Goal: Information Seeking & Learning: Learn about a topic

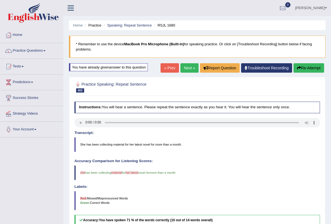
click at [184, 65] on link "Next »" at bounding box center [189, 67] width 18 height 9
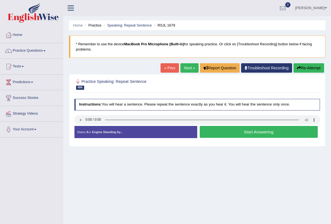
click at [221, 132] on button "Start Answering" at bounding box center [259, 132] width 118 height 12
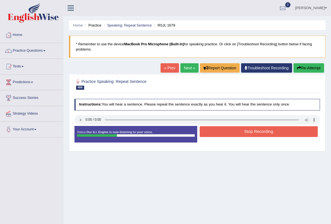
click at [299, 69] on button "Re-Attempt" at bounding box center [308, 67] width 31 height 9
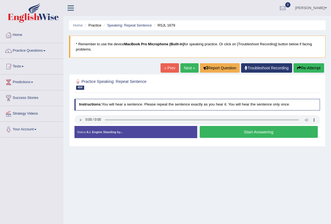
click at [226, 133] on button "Start Answering" at bounding box center [259, 132] width 118 height 12
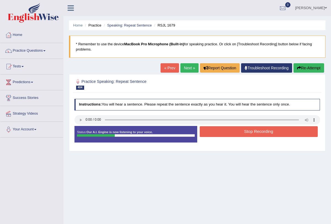
click at [225, 130] on button "Stop Recording" at bounding box center [259, 131] width 118 height 11
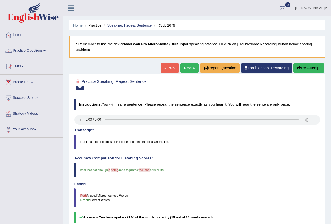
click at [189, 70] on link "Next »" at bounding box center [189, 67] width 18 height 9
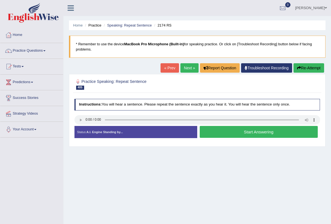
click at [229, 128] on button "Start Answering" at bounding box center [259, 132] width 118 height 12
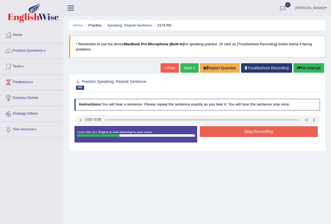
click at [227, 133] on button "Stop Recording" at bounding box center [259, 131] width 118 height 11
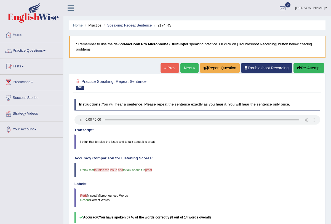
click at [185, 68] on link "Next »" at bounding box center [189, 67] width 18 height 9
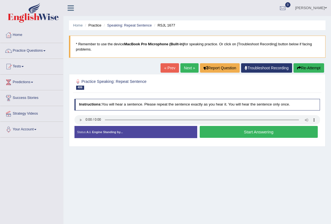
click at [224, 132] on button "Start Answering" at bounding box center [259, 132] width 118 height 12
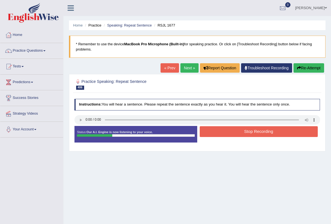
click at [224, 132] on button "Stop Recording" at bounding box center [259, 131] width 118 height 11
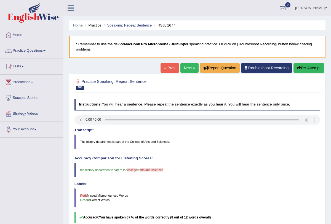
click at [187, 64] on link "Next »" at bounding box center [189, 67] width 18 height 9
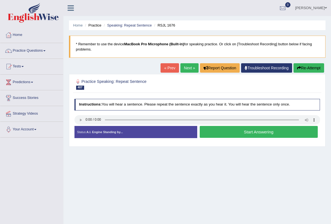
click at [231, 133] on button "Start Answering" at bounding box center [259, 132] width 118 height 12
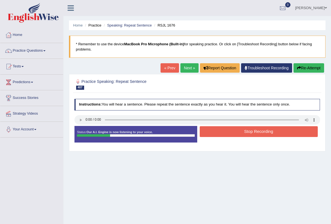
click at [299, 65] on button "Re-Attempt" at bounding box center [308, 67] width 31 height 9
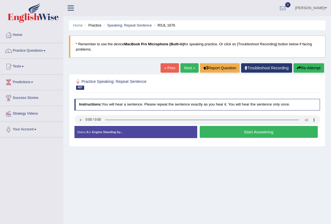
click at [225, 133] on button "Start Answering" at bounding box center [259, 132] width 118 height 12
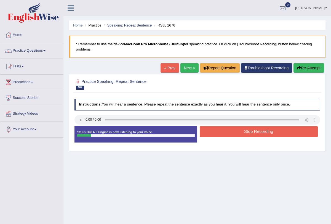
click at [225, 133] on button "Stop Recording" at bounding box center [259, 131] width 118 height 11
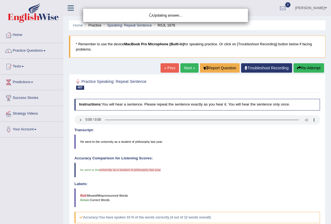
click at [305, 68] on button "Re-Attempt" at bounding box center [308, 67] width 31 height 9
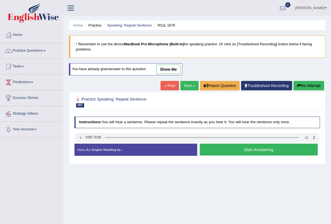
click at [232, 145] on button "Start Answering" at bounding box center [259, 149] width 118 height 12
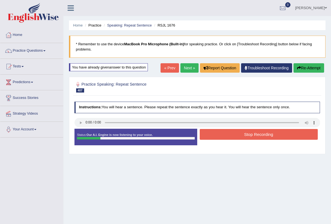
click at [301, 67] on button "Re-Attempt" at bounding box center [308, 67] width 31 height 9
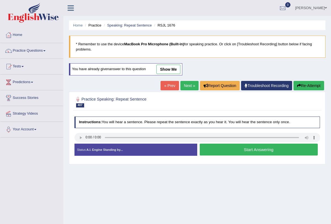
click at [243, 145] on button "Start Answering" at bounding box center [259, 149] width 118 height 12
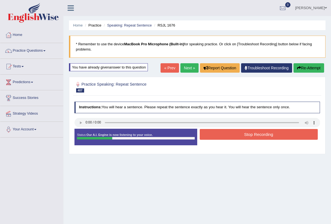
click at [242, 133] on button "Stop Recording" at bounding box center [259, 134] width 118 height 11
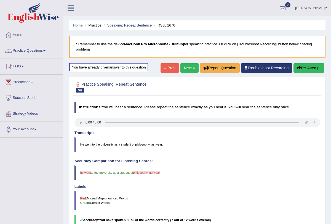
click at [185, 65] on link "Next »" at bounding box center [189, 67] width 18 height 9
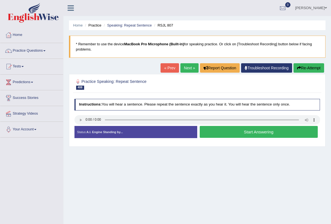
click at [247, 135] on button "Start Answering" at bounding box center [259, 132] width 118 height 12
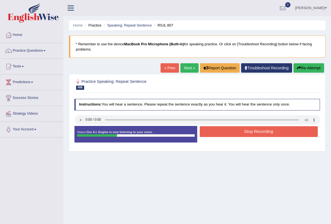
click at [245, 129] on button "Stop Recording" at bounding box center [259, 131] width 118 height 11
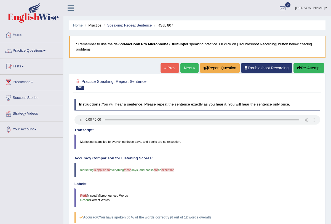
click at [186, 69] on link "Next »" at bounding box center [189, 67] width 18 height 9
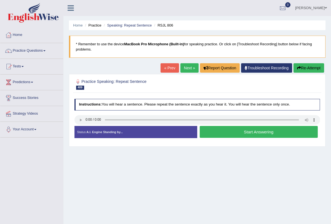
click at [209, 135] on button "Start Answering" at bounding box center [259, 132] width 118 height 12
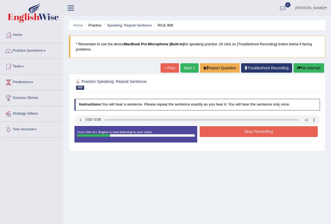
click at [210, 131] on button "Stop Recording" at bounding box center [259, 131] width 118 height 11
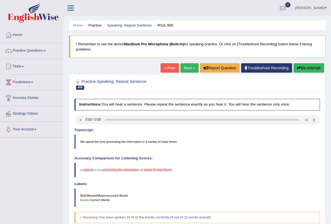
click at [181, 69] on link "Next »" at bounding box center [189, 67] width 18 height 9
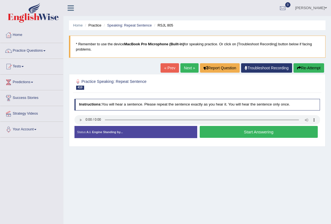
click at [227, 131] on button "Start Answering" at bounding box center [259, 132] width 118 height 12
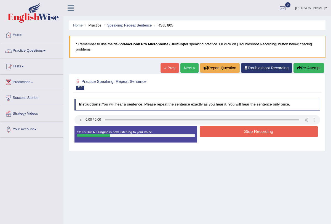
click at [227, 131] on button "Stop Recording" at bounding box center [259, 131] width 118 height 11
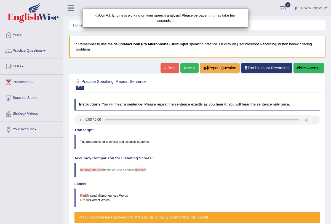
click at [187, 66] on div "Our A.I. Engine is working on your speech analysis! Please be patient. It may t…" at bounding box center [165, 112] width 331 height 224
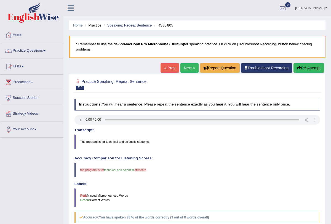
click at [181, 70] on link "Next »" at bounding box center [189, 67] width 18 height 9
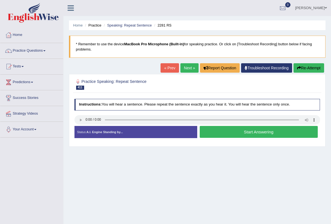
click at [229, 131] on button "Start Answering" at bounding box center [259, 132] width 118 height 12
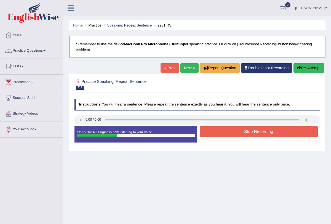
click at [229, 131] on button "Stop Recording" at bounding box center [259, 131] width 118 height 11
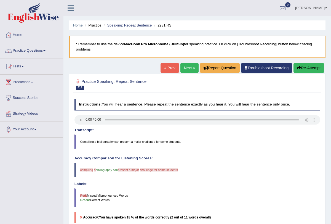
click at [312, 69] on button "Re-Attempt" at bounding box center [308, 67] width 31 height 9
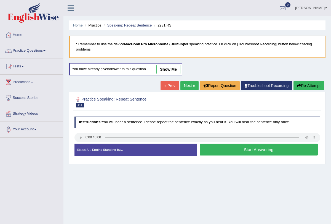
click at [211, 146] on button "Start Answering" at bounding box center [259, 149] width 118 height 12
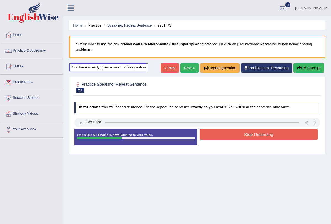
click at [216, 136] on button "Stop Recording" at bounding box center [259, 134] width 118 height 11
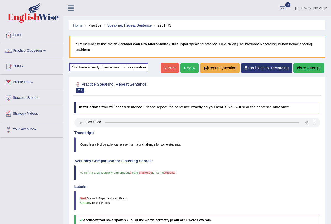
click at [184, 70] on link "Next »" at bounding box center [189, 67] width 18 height 9
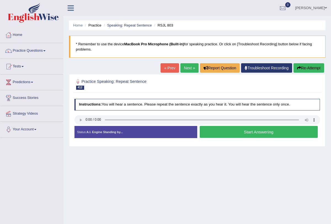
click at [221, 128] on button "Start Answering" at bounding box center [259, 132] width 118 height 12
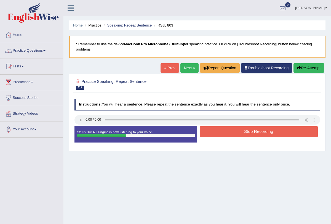
click at [221, 128] on button "Stop Recording" at bounding box center [259, 131] width 118 height 11
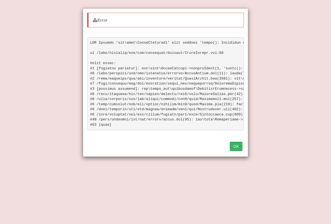
scroll to position [66, 0]
click at [236, 147] on button "OK" at bounding box center [236, 145] width 13 height 9
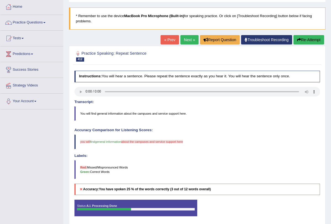
scroll to position [24, 0]
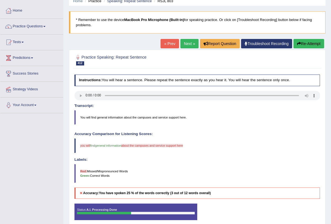
click at [184, 45] on link "Next »" at bounding box center [189, 43] width 18 height 9
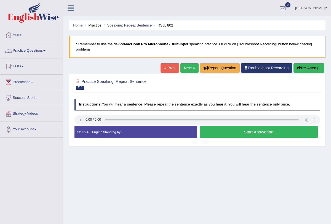
click at [227, 129] on button "Start Answering" at bounding box center [259, 132] width 118 height 12
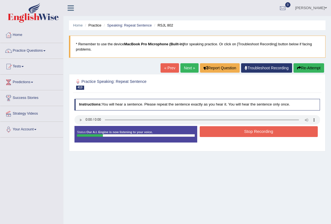
click at [305, 62] on div "Home Practice Speaking: Repeat Sentence RSJL 802 * Remember to use the device M…" at bounding box center [196, 138] width 267 height 276
click at [300, 66] on button "Re-Attempt" at bounding box center [308, 67] width 31 height 9
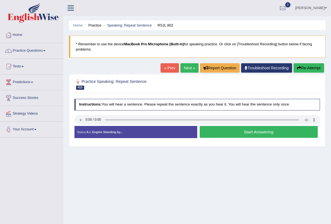
click at [243, 133] on button "Start Answering" at bounding box center [259, 132] width 118 height 12
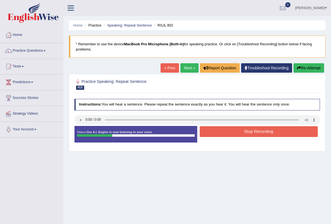
click at [243, 133] on button "Stop Recording" at bounding box center [259, 131] width 118 height 11
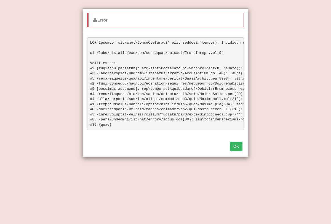
click at [237, 147] on button "OK" at bounding box center [236, 145] width 13 height 9
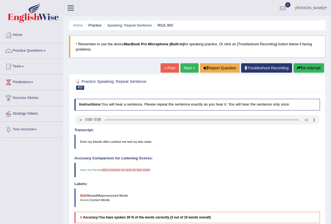
click at [181, 68] on link "Next »" at bounding box center [189, 67] width 18 height 9
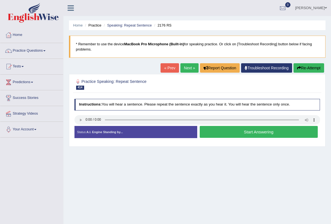
click at [183, 70] on link "Next »" at bounding box center [189, 67] width 18 height 9
click at [186, 69] on link "Next »" at bounding box center [189, 67] width 18 height 9
click at [187, 68] on link "Next »" at bounding box center [189, 67] width 18 height 9
click at [223, 131] on button "Start Answering" at bounding box center [259, 132] width 118 height 12
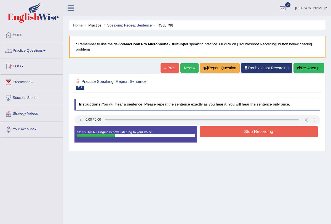
click at [223, 131] on button "Stop Recording" at bounding box center [259, 131] width 118 height 11
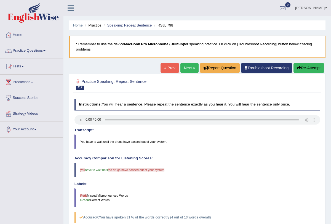
click at [188, 68] on link "Next »" at bounding box center [189, 67] width 18 height 9
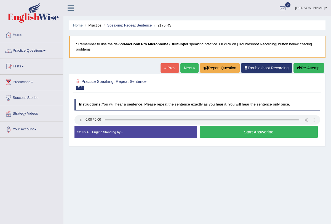
click at [238, 127] on button "Start Answering" at bounding box center [259, 132] width 118 height 12
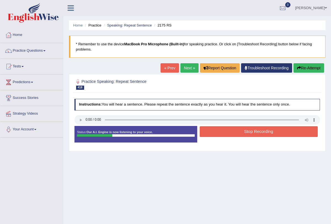
click at [239, 130] on button "Stop Recording" at bounding box center [259, 131] width 118 height 11
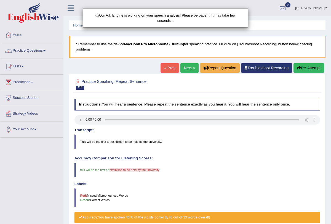
click at [302, 69] on div "Our A.I. Engine is working on your speech analysis! Please be patient. It may t…" at bounding box center [165, 112] width 331 height 224
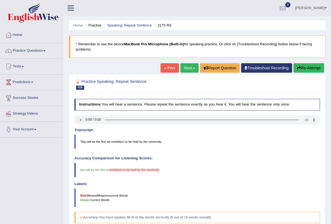
click at [310, 66] on button "Re-Attempt" at bounding box center [308, 67] width 31 height 9
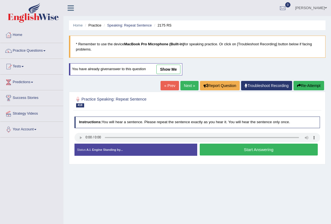
click at [242, 148] on button "Start Answering" at bounding box center [259, 149] width 118 height 12
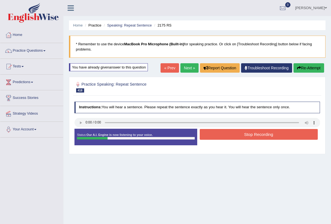
click at [240, 133] on button "Stop Recording" at bounding box center [259, 134] width 118 height 11
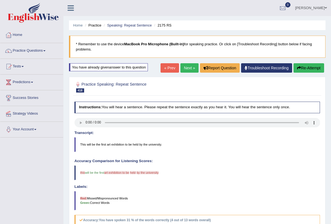
click at [181, 69] on link "Next »" at bounding box center [189, 67] width 18 height 9
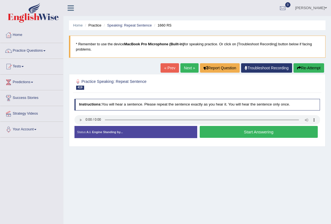
click at [235, 128] on button "Start Answering" at bounding box center [259, 132] width 118 height 12
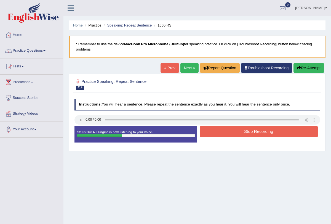
click at [235, 128] on button "Stop Recording" at bounding box center [259, 131] width 118 height 11
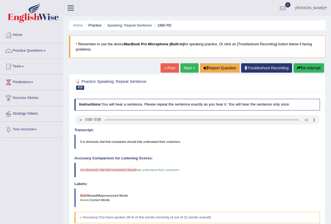
click at [300, 68] on button "Re-Attempt" at bounding box center [308, 67] width 31 height 9
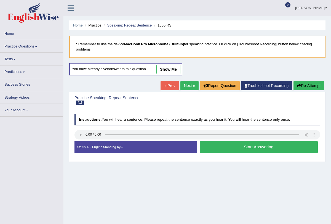
click at [229, 147] on button "Start Answering" at bounding box center [259, 147] width 118 height 12
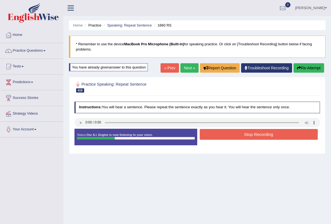
click at [229, 138] on button "Stop Recording" at bounding box center [259, 134] width 118 height 11
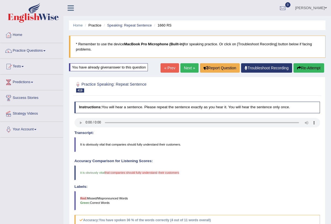
click at [183, 68] on link "Next »" at bounding box center [189, 67] width 18 height 9
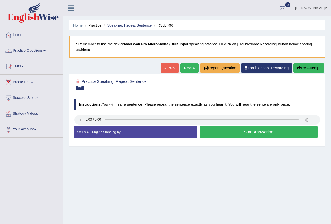
click at [187, 64] on link "Next »" at bounding box center [189, 67] width 18 height 9
click at [183, 70] on link "Next »" at bounding box center [189, 67] width 18 height 9
click at [245, 130] on button "Start Answering" at bounding box center [259, 132] width 118 height 12
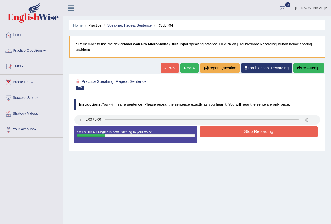
click at [245, 130] on button "Stop Recording" at bounding box center [259, 131] width 118 height 11
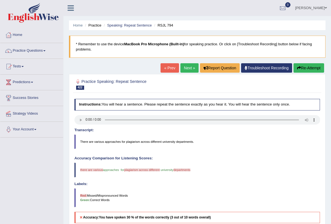
click at [297, 67] on icon "button" at bounding box center [299, 68] width 4 height 4
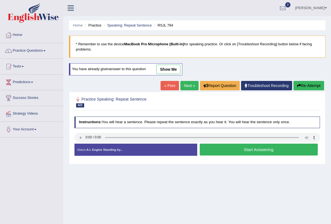
click at [231, 150] on button "Start Answering" at bounding box center [259, 149] width 118 height 12
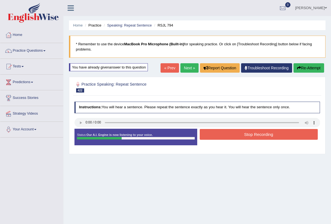
click at [242, 136] on button "Stop Recording" at bounding box center [259, 134] width 118 height 11
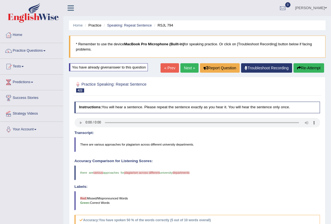
click at [129, 144] on blockquote "There are various approaches for plagiarism across different university departm…" at bounding box center [197, 144] width 246 height 14
click at [130, 145] on blockquote "There are various approaches for plagiarism across different university departm…" at bounding box center [197, 144] width 246 height 14
click at [134, 144] on blockquote "There are various approaches for plagiarism across different university departm…" at bounding box center [197, 144] width 246 height 14
click at [133, 144] on blockquote "There are various approaches for plagiarism across different university departm…" at bounding box center [197, 144] width 246 height 14
click at [133, 172] on span "plagiarism across different" at bounding box center [142, 172] width 36 height 3
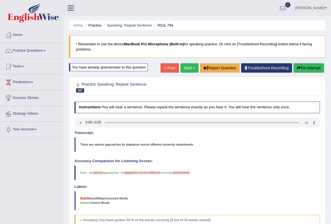
click at [133, 172] on span "plagiarism across different" at bounding box center [142, 172] width 36 height 3
click at [132, 144] on blockquote "There are various approaches for plagiarism across different university departm…" at bounding box center [197, 144] width 246 height 14
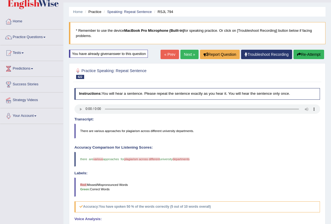
scroll to position [17, 0]
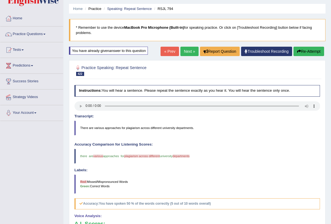
click at [187, 51] on link "Next »" at bounding box center [189, 51] width 18 height 9
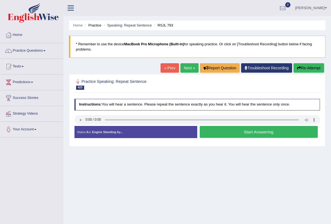
click at [232, 133] on button "Start Answering" at bounding box center [259, 132] width 118 height 12
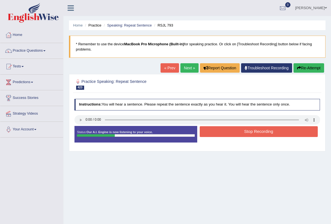
click at [232, 133] on button "Stop Recording" at bounding box center [259, 131] width 118 height 11
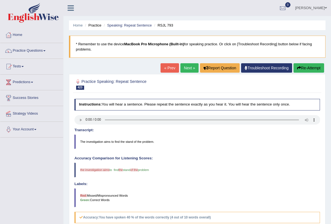
click at [186, 66] on link "Next »" at bounding box center [189, 67] width 18 height 9
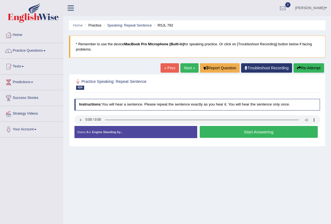
click at [243, 133] on button "Start Answering" at bounding box center [259, 132] width 118 height 12
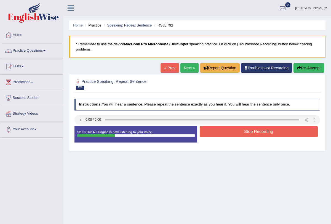
click at [243, 133] on button "Stop Recording" at bounding box center [259, 131] width 118 height 11
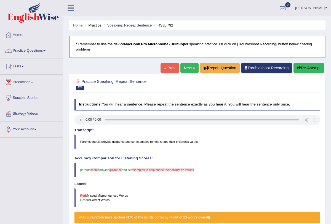
click at [0, 0] on div "Our A.I. Engine is working on your speech analysis! Please be patient. It may t…" at bounding box center [0, 0] width 0 height 0
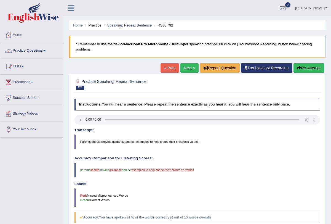
click at [185, 70] on link "Next »" at bounding box center [189, 67] width 18 height 9
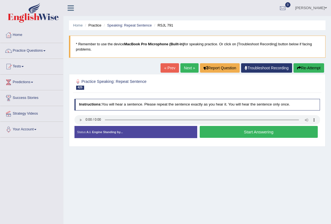
click at [184, 68] on link "Next »" at bounding box center [189, 67] width 18 height 9
click at [222, 134] on button "Start Answering" at bounding box center [259, 132] width 118 height 12
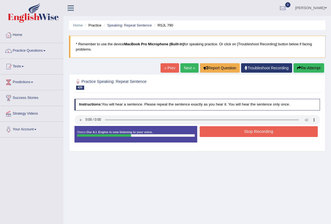
click at [222, 134] on button "Stop Recording" at bounding box center [259, 131] width 118 height 11
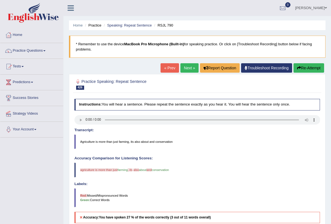
click at [301, 65] on button "Re-Attempt" at bounding box center [308, 67] width 31 height 9
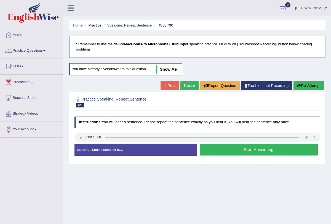
click at [209, 146] on button "Start Answering" at bounding box center [259, 149] width 118 height 12
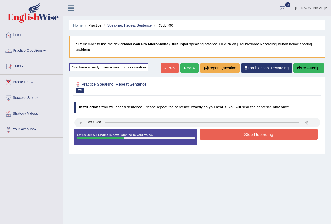
click at [220, 134] on button "Stop Recording" at bounding box center [259, 134] width 118 height 11
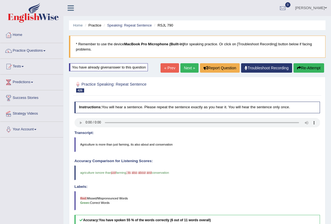
click at [184, 63] on link "Next »" at bounding box center [189, 67] width 18 height 9
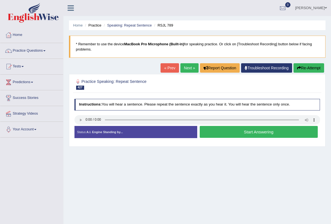
click at [220, 131] on button "Start Answering" at bounding box center [259, 132] width 118 height 12
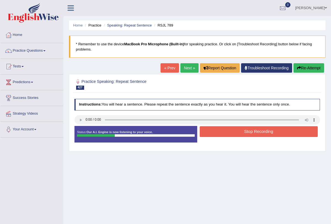
click at [220, 131] on button "Stop Recording" at bounding box center [259, 131] width 118 height 11
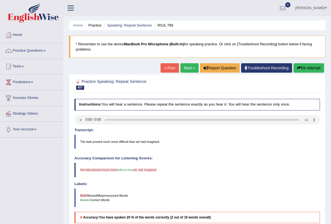
click at [306, 67] on button "Re-Attempt" at bounding box center [308, 67] width 31 height 9
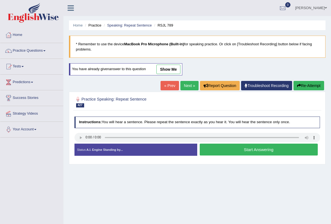
click at [211, 147] on button "Start Answering" at bounding box center [259, 149] width 118 height 12
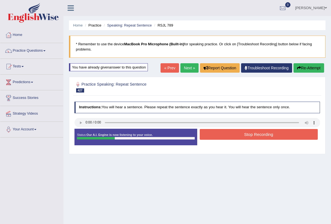
click at [226, 132] on button "Stop Recording" at bounding box center [259, 134] width 118 height 11
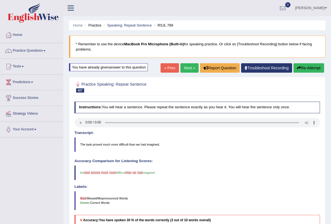
click at [298, 68] on icon "button" at bounding box center [299, 68] width 4 height 4
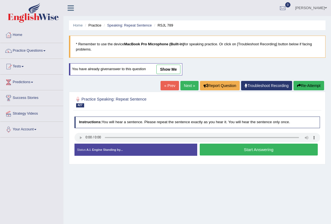
click at [240, 148] on button "Start Answering" at bounding box center [259, 149] width 118 height 12
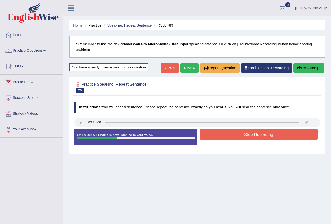
click at [242, 135] on button "Stop Recording" at bounding box center [259, 134] width 118 height 11
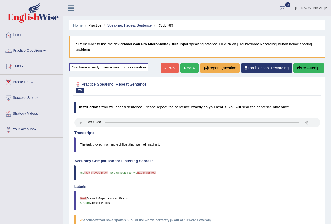
click at [184, 67] on link "Next »" at bounding box center [189, 67] width 18 height 9
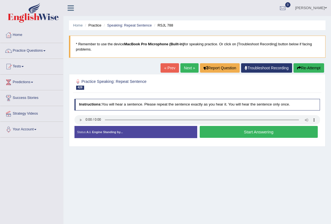
click at [275, 132] on button "Start Answering" at bounding box center [259, 132] width 118 height 12
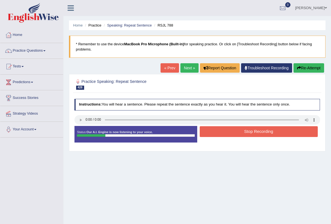
click at [275, 132] on button "Stop Recording" at bounding box center [259, 131] width 118 height 11
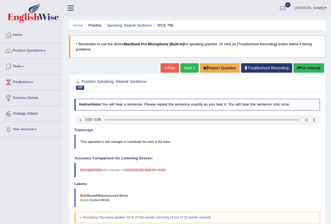
click at [187, 69] on link "Next »" at bounding box center [189, 67] width 18 height 9
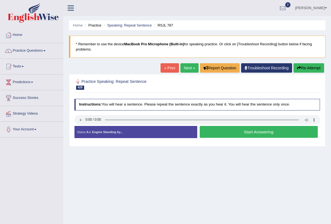
click at [255, 129] on button "Start Answering" at bounding box center [259, 132] width 118 height 12
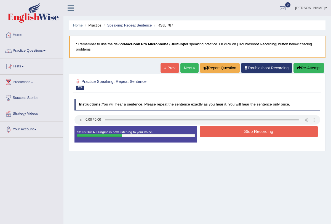
click at [255, 129] on button "Stop Recording" at bounding box center [259, 131] width 118 height 11
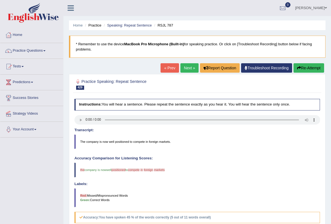
click at [186, 64] on link "Next »" at bounding box center [189, 67] width 18 height 9
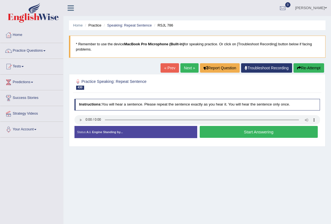
click at [248, 132] on button "Start Answering" at bounding box center [259, 132] width 118 height 12
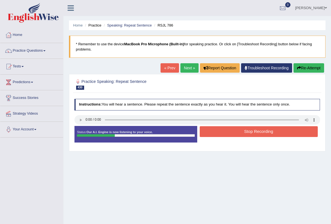
click at [248, 132] on button "Stop Recording" at bounding box center [259, 131] width 118 height 11
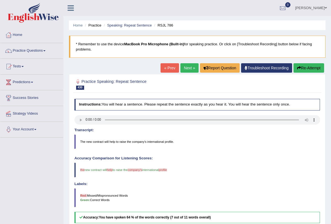
click at [186, 66] on link "Next »" at bounding box center [189, 67] width 18 height 9
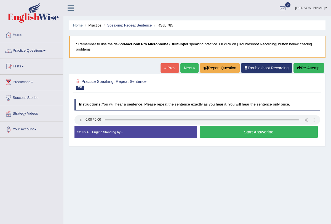
click at [252, 132] on button "Start Answering" at bounding box center [259, 132] width 118 height 12
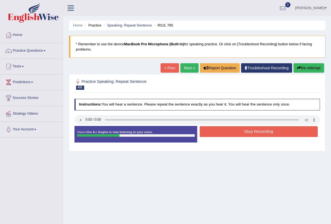
click at [252, 132] on button "Stop Recording" at bounding box center [259, 131] width 118 height 11
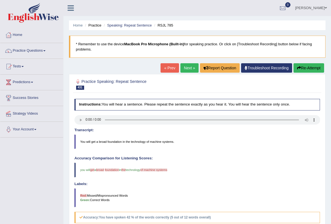
click at [185, 69] on link "Next »" at bounding box center [189, 67] width 18 height 9
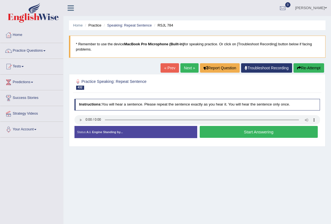
click at [237, 131] on button "Start Answering" at bounding box center [259, 132] width 118 height 12
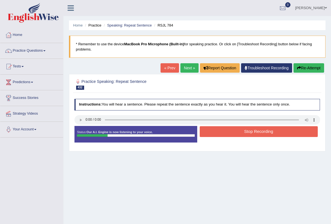
click at [237, 131] on button "Stop Recording" at bounding box center [259, 131] width 118 height 11
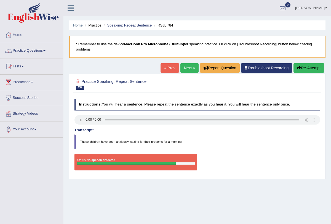
click at [299, 67] on button "Re-Attempt" at bounding box center [308, 67] width 31 height 9
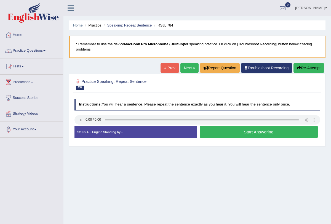
click at [235, 128] on button "Start Answering" at bounding box center [259, 132] width 118 height 12
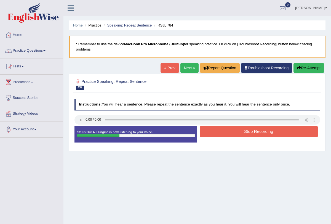
click at [243, 127] on button "Stop Recording" at bounding box center [259, 131] width 118 height 11
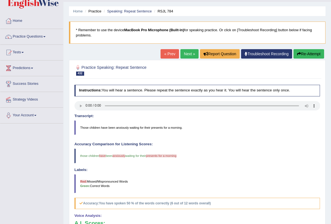
scroll to position [10, 0]
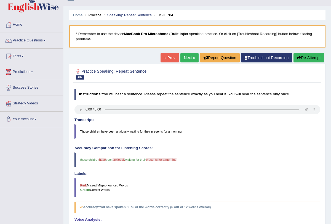
click at [183, 54] on link "Next »" at bounding box center [189, 57] width 18 height 9
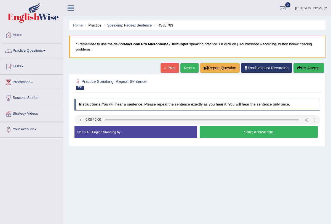
click at [213, 130] on button "Start Answering" at bounding box center [259, 132] width 118 height 12
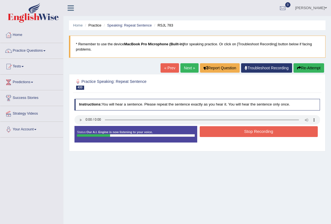
click at [213, 130] on button "Stop Recording" at bounding box center [259, 131] width 118 height 11
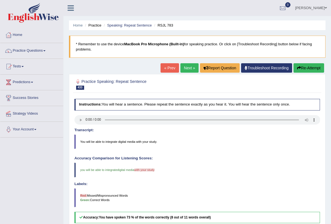
click at [185, 70] on link "Next »" at bounding box center [189, 67] width 18 height 9
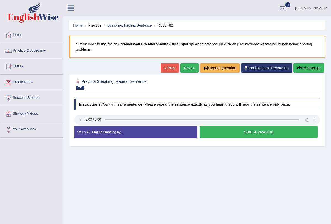
click at [239, 133] on button "Start Answering" at bounding box center [259, 132] width 118 height 12
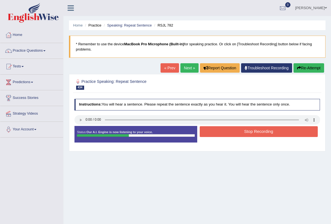
click at [239, 132] on button "Stop Recording" at bounding box center [259, 131] width 118 height 11
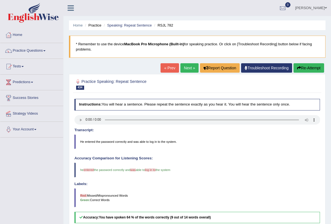
click at [186, 64] on link "Next »" at bounding box center [189, 67] width 18 height 9
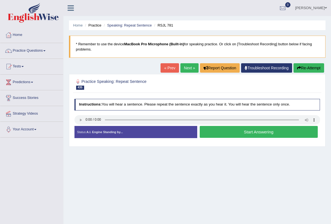
click at [227, 132] on button "Start Answering" at bounding box center [259, 132] width 118 height 12
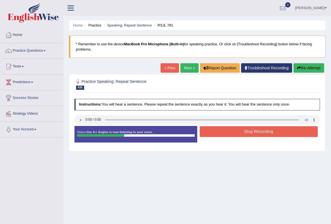
click at [232, 128] on button "Stop Recording" at bounding box center [259, 131] width 118 height 11
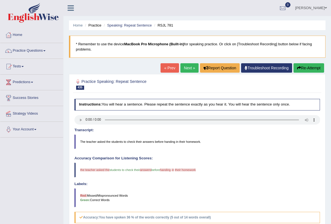
click at [307, 65] on button "Re-Attempt" at bounding box center [308, 67] width 31 height 9
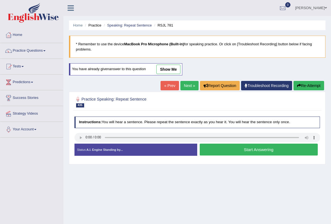
click at [216, 145] on button "Start Answering" at bounding box center [259, 149] width 118 height 12
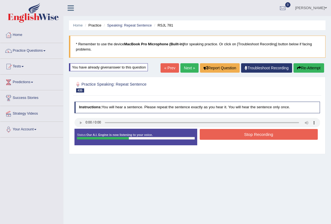
click at [221, 136] on button "Stop Recording" at bounding box center [259, 134] width 118 height 11
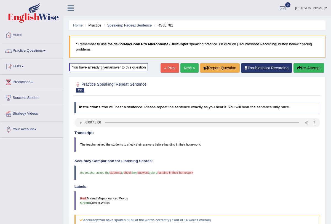
click at [183, 69] on link "Next »" at bounding box center [189, 67] width 18 height 9
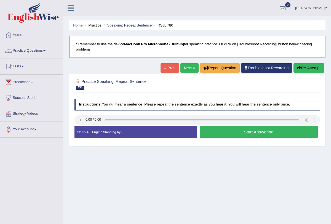
click at [252, 131] on button "Start Answering" at bounding box center [259, 132] width 118 height 12
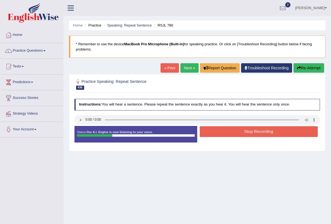
click at [252, 131] on button "Stop Recording" at bounding box center [259, 131] width 118 height 11
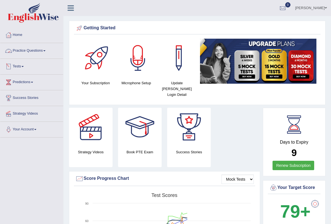
click at [49, 50] on link "Practice Questions" at bounding box center [31, 50] width 63 height 14
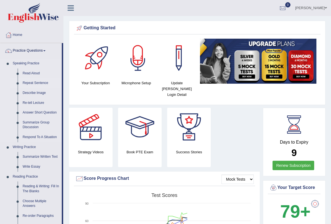
click at [43, 83] on link "Repeat Sentence" at bounding box center [41, 83] width 42 height 10
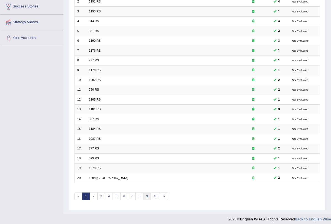
click at [144, 194] on link "9" at bounding box center [147, 196] width 8 height 8
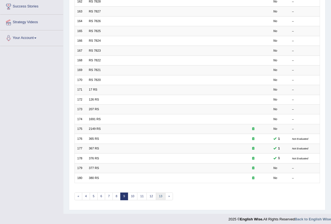
click at [156, 194] on link "13" at bounding box center [161, 196] width 10 height 8
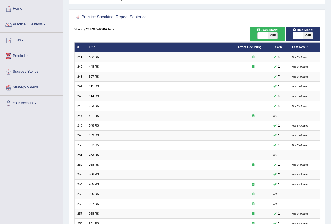
scroll to position [91, 0]
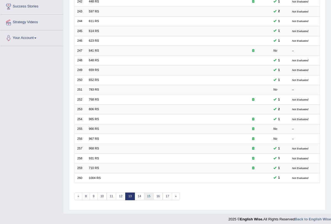
click at [144, 193] on link "15" at bounding box center [149, 196] width 10 height 8
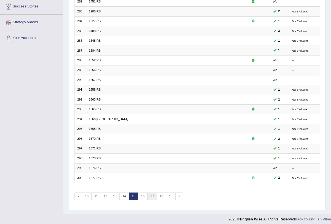
click at [152, 192] on link "17" at bounding box center [152, 196] width 10 height 8
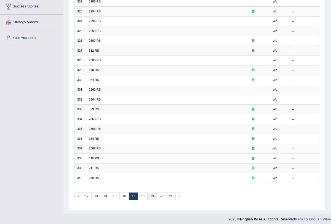
click at [149, 194] on link "19" at bounding box center [152, 196] width 10 height 8
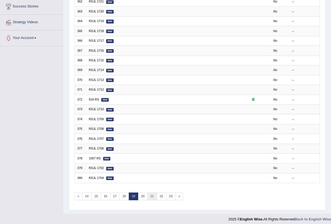
click at [150, 193] on link "21" at bounding box center [152, 196] width 10 height 8
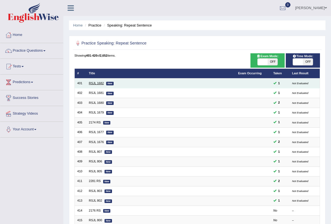
click at [96, 82] on link "RSJL 1682" at bounding box center [96, 82] width 15 height 3
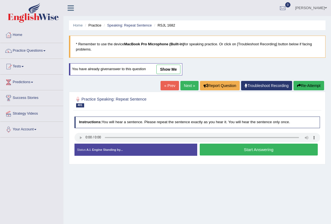
click at [250, 150] on button "Start Answering" at bounding box center [259, 149] width 118 height 12
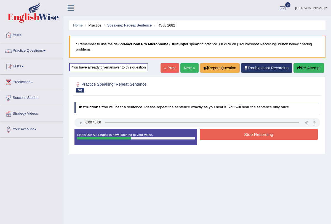
click at [265, 139] on div "Stop Recording" at bounding box center [258, 135] width 123 height 12
click at [249, 136] on button "Stop Recording" at bounding box center [259, 134] width 118 height 11
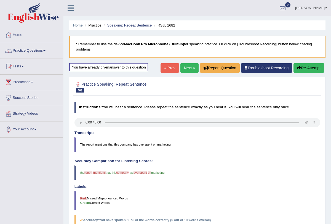
click at [186, 65] on link "Next »" at bounding box center [189, 67] width 18 height 9
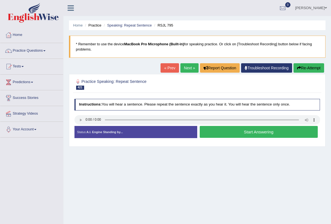
click at [185, 67] on link "Next »" at bounding box center [189, 67] width 18 height 9
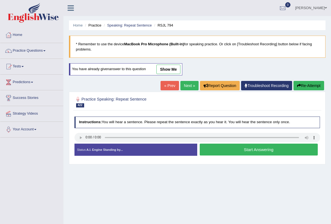
click at [189, 86] on link "Next »" at bounding box center [189, 85] width 18 height 9
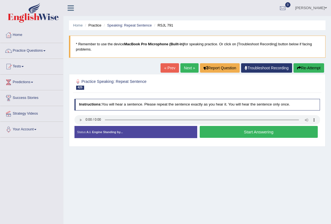
click at [184, 68] on link "Next »" at bounding box center [189, 67] width 18 height 9
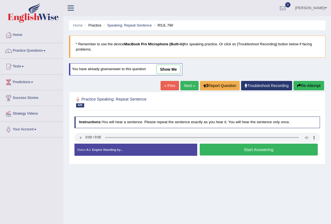
click at [185, 85] on link "Next »" at bounding box center [189, 85] width 18 height 9
click at [185, 83] on link "Next »" at bounding box center [189, 85] width 18 height 9
click at [220, 151] on button "Start Answering" at bounding box center [259, 149] width 118 height 12
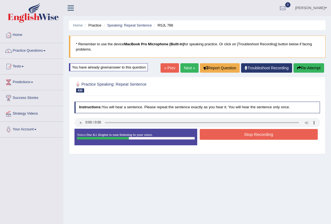
click at [223, 134] on button "Stop Recording" at bounding box center [259, 134] width 118 height 11
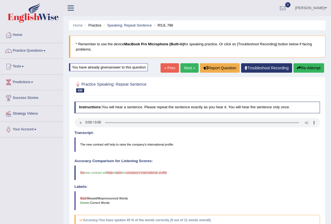
click at [187, 67] on link "Next »" at bounding box center [189, 67] width 18 height 9
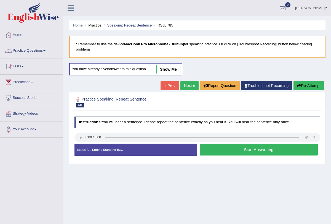
click at [230, 150] on button "Start Answering" at bounding box center [259, 149] width 118 height 12
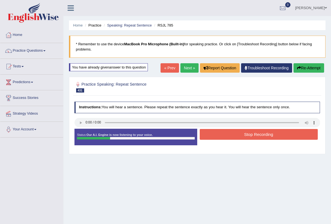
click at [233, 135] on button "Stop Recording" at bounding box center [259, 134] width 118 height 11
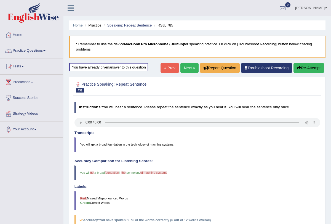
click at [186, 65] on link "Next »" at bounding box center [189, 67] width 18 height 9
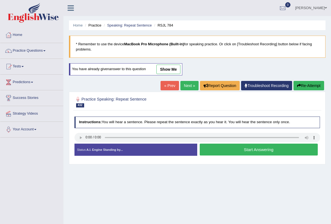
click at [186, 90] on div "« Prev Next » Report Question Troubleshoot Recording Re-Attempt" at bounding box center [242, 86] width 165 height 11
click at [186, 87] on link "Next »" at bounding box center [189, 85] width 18 height 9
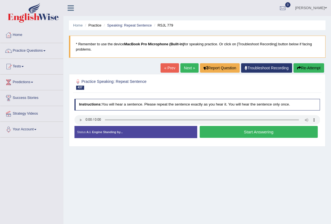
click at [186, 67] on link "Next »" at bounding box center [189, 67] width 18 height 9
click at [249, 131] on button "Start Answering" at bounding box center [259, 132] width 118 height 12
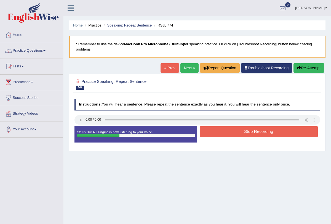
click at [223, 127] on button "Stop Recording" at bounding box center [259, 131] width 118 height 11
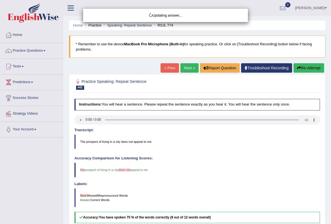
click at [183, 69] on div "Updating answer..." at bounding box center [165, 112] width 331 height 224
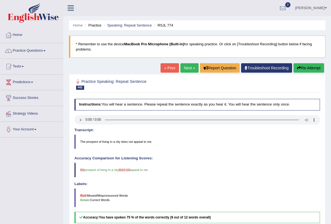
click at [188, 67] on link "Next »" at bounding box center [189, 67] width 18 height 9
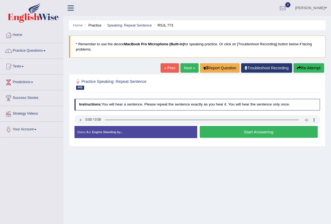
click at [226, 128] on button "Start Answering" at bounding box center [259, 132] width 118 height 12
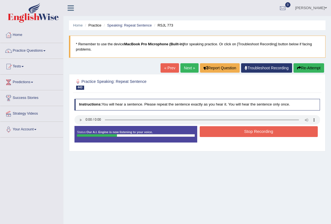
click at [226, 128] on button "Stop Recording" at bounding box center [259, 131] width 118 height 11
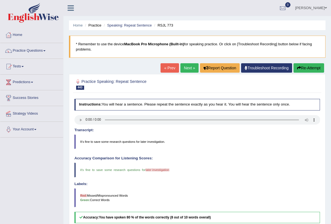
click at [192, 68] on link "Next »" at bounding box center [189, 67] width 18 height 9
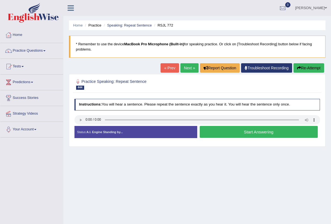
click at [252, 130] on button "Start Answering" at bounding box center [259, 132] width 118 height 12
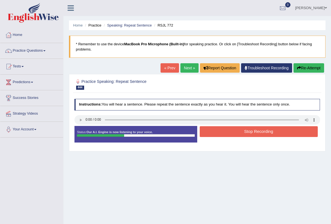
click at [252, 130] on button "Stop Recording" at bounding box center [259, 131] width 118 height 11
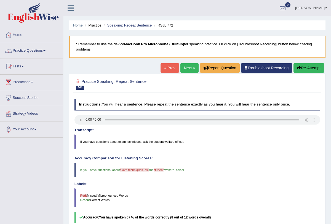
click at [186, 68] on link "Next »" at bounding box center [189, 67] width 18 height 9
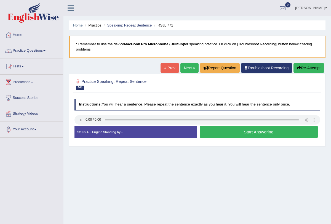
click at [185, 67] on link "Next »" at bounding box center [189, 67] width 18 height 9
click at [235, 133] on button "Start Answering" at bounding box center [259, 132] width 118 height 12
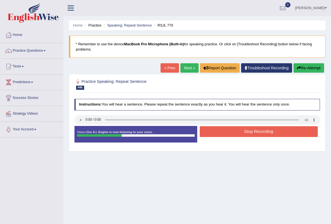
click at [234, 131] on button "Stop Recording" at bounding box center [259, 131] width 118 height 11
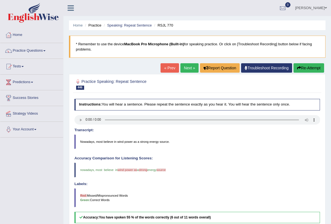
click at [189, 66] on link "Next »" at bounding box center [189, 67] width 18 height 9
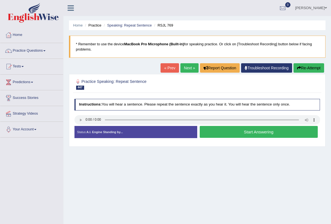
click at [189, 67] on link "Next »" at bounding box center [189, 67] width 18 height 9
click at [247, 129] on button "Start Answering" at bounding box center [259, 132] width 118 height 12
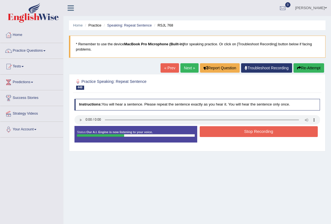
click at [247, 129] on button "Stop Recording" at bounding box center [259, 131] width 118 height 11
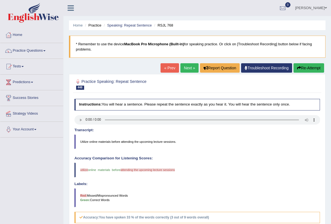
click at [182, 68] on link "Next »" at bounding box center [189, 67] width 18 height 9
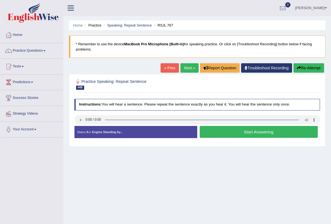
click at [252, 128] on button "Start Answering" at bounding box center [259, 132] width 118 height 12
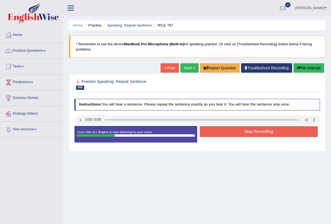
click at [252, 128] on button "Stop Recording" at bounding box center [259, 131] width 118 height 11
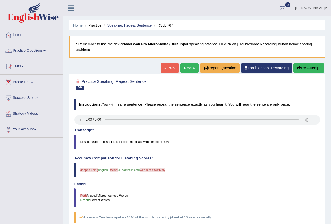
click at [187, 68] on link "Next »" at bounding box center [189, 67] width 18 height 9
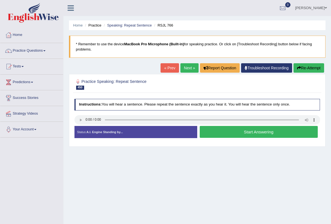
click at [248, 133] on button "Start Answering" at bounding box center [259, 132] width 118 height 12
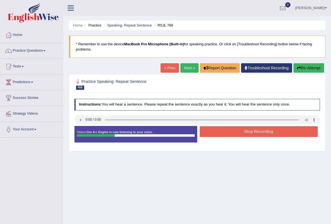
click at [247, 131] on button "Stop Recording" at bounding box center [259, 131] width 118 height 11
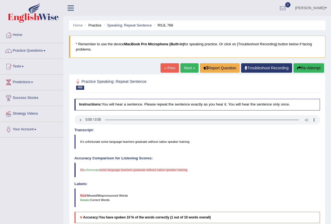
click at [304, 67] on button "Re-Attempt" at bounding box center [308, 67] width 31 height 9
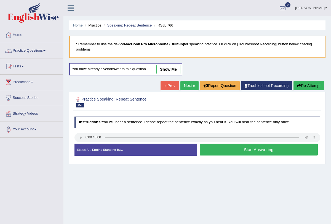
click at [220, 149] on button "Start Answering" at bounding box center [259, 149] width 118 height 12
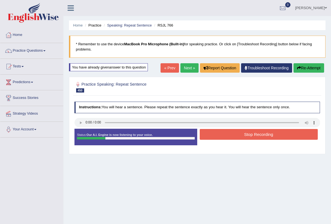
click at [308, 68] on button "Re-Attempt" at bounding box center [308, 67] width 31 height 9
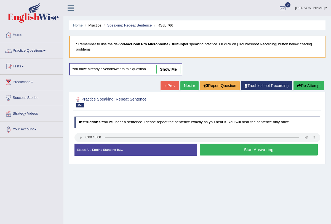
click at [239, 149] on button "Start Answering" at bounding box center [259, 149] width 118 height 12
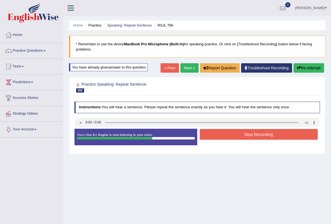
click at [243, 133] on button "Stop Recording" at bounding box center [259, 134] width 118 height 11
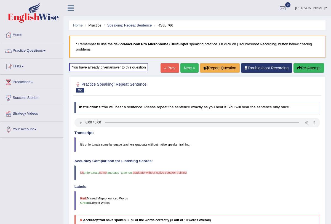
click at [312, 70] on button "Re-Attempt" at bounding box center [308, 67] width 31 height 9
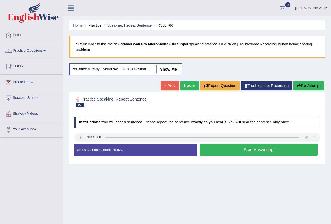
click at [225, 147] on button "Start Answering" at bounding box center [259, 149] width 118 height 12
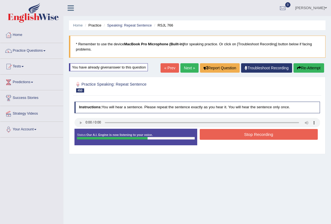
click at [229, 141] on div "Status: Our A.I. Engine is now listening to your voice. Start Answering Stop Re…" at bounding box center [197, 138] width 246 height 21
click at [231, 132] on button "Stop Recording" at bounding box center [259, 134] width 118 height 11
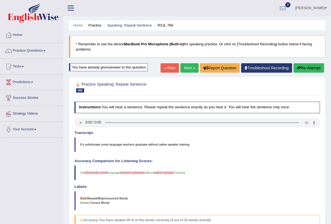
click at [187, 67] on link "Next »" at bounding box center [189, 67] width 18 height 9
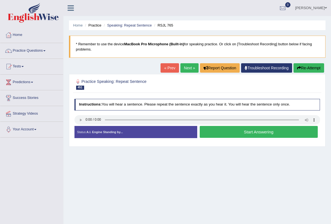
click at [230, 130] on button "Start Answering" at bounding box center [259, 132] width 118 height 12
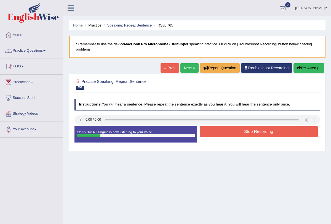
click at [230, 130] on button "Stop Recording" at bounding box center [259, 131] width 118 height 11
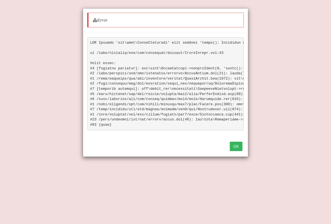
click at [187, 68] on pre at bounding box center [165, 83] width 157 height 93
click at [239, 150] on button "OK" at bounding box center [236, 145] width 13 height 9
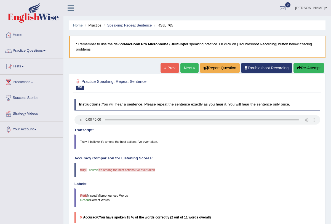
click at [185, 64] on link "Next »" at bounding box center [189, 67] width 18 height 9
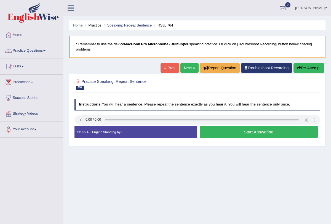
click at [188, 66] on link "Next »" at bounding box center [189, 67] width 18 height 9
click at [236, 129] on button "Start Answering" at bounding box center [259, 132] width 118 height 12
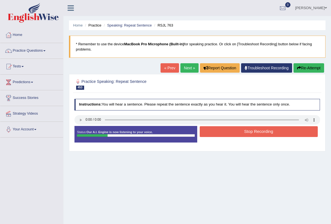
click at [236, 129] on button "Stop Recording" at bounding box center [259, 131] width 118 height 11
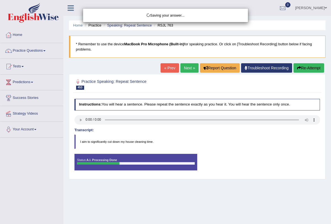
click at [184, 68] on div "Saving your answer..." at bounding box center [165, 112] width 331 height 224
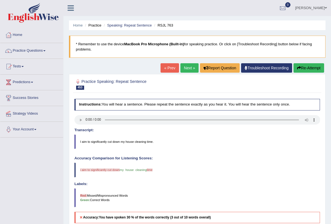
click at [187, 67] on link "Next »" at bounding box center [189, 67] width 18 height 9
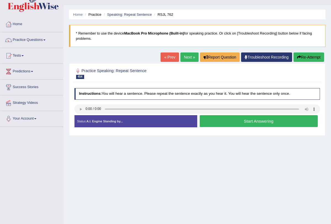
scroll to position [11, 0]
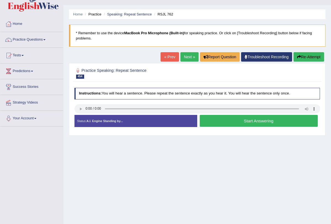
click at [223, 117] on button "Start Answering" at bounding box center [259, 121] width 118 height 12
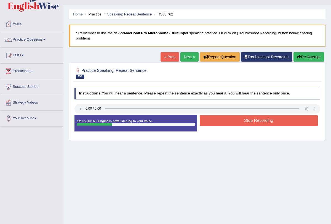
click at [229, 118] on button "Stop Recording" at bounding box center [259, 120] width 118 height 11
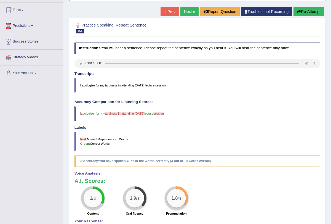
scroll to position [0, 0]
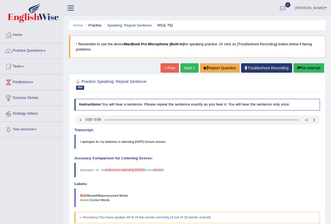
click at [189, 71] on link "Next »" at bounding box center [189, 67] width 18 height 9
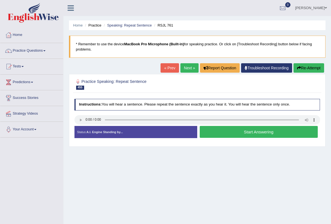
click at [252, 130] on button "Start Answering" at bounding box center [259, 132] width 118 height 12
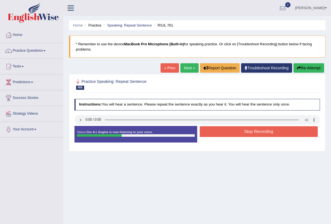
click at [249, 130] on button "Stop Recording" at bounding box center [259, 131] width 118 height 11
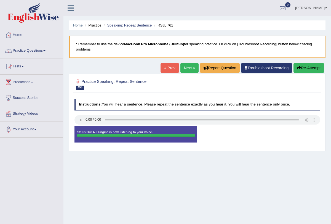
click at [184, 67] on link "Next »" at bounding box center [189, 67] width 18 height 9
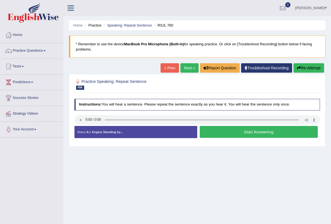
click at [229, 135] on button "Start Answering" at bounding box center [259, 132] width 118 height 12
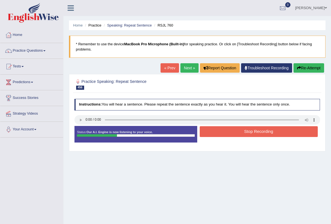
click at [232, 129] on button "Stop Recording" at bounding box center [259, 131] width 118 height 11
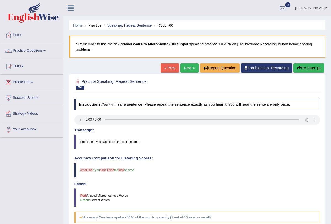
click at [185, 69] on link "Next »" at bounding box center [189, 67] width 18 height 9
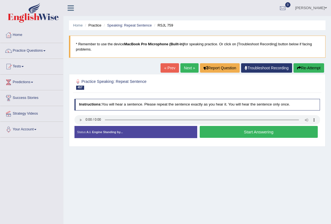
click at [247, 130] on button "Start Answering" at bounding box center [259, 132] width 118 height 12
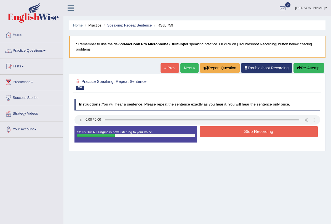
click at [247, 130] on button "Stop Recording" at bounding box center [259, 131] width 118 height 11
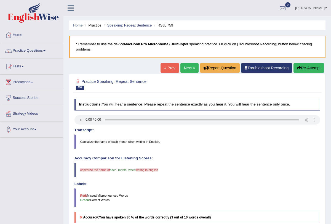
click at [185, 67] on link "Next »" at bounding box center [189, 67] width 18 height 9
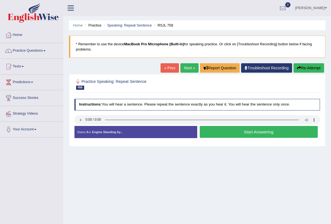
click at [233, 132] on button "Start Answering" at bounding box center [259, 132] width 118 height 12
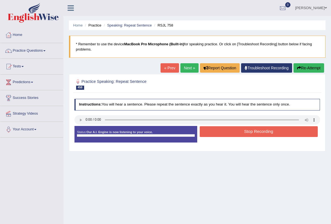
click at [233, 132] on button "Stop Recording" at bounding box center [259, 131] width 118 height 11
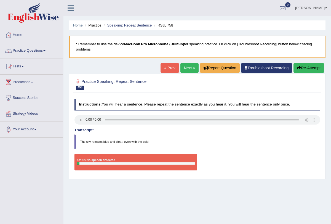
click at [180, 67] on link "Next »" at bounding box center [189, 67] width 18 height 9
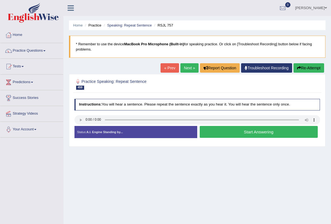
click at [248, 133] on button "Start Answering" at bounding box center [259, 132] width 118 height 12
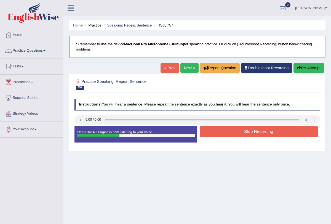
click at [248, 133] on button "Stop Recording" at bounding box center [259, 131] width 118 height 11
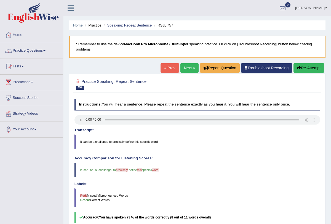
click at [188, 63] on link "Next »" at bounding box center [189, 67] width 18 height 9
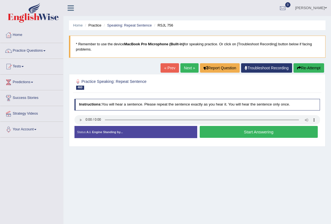
click at [263, 130] on button "Start Answering" at bounding box center [259, 132] width 118 height 12
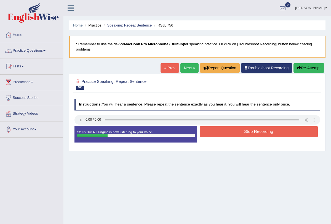
click at [257, 129] on button "Stop Recording" at bounding box center [259, 131] width 118 height 11
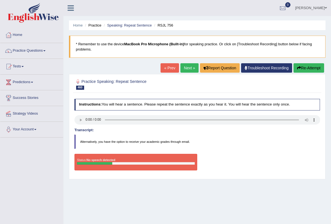
click at [186, 69] on link "Next »" at bounding box center [189, 67] width 18 height 9
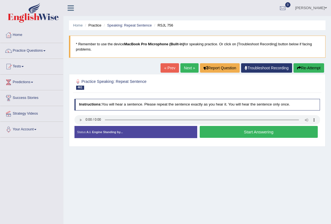
click at [238, 135] on button "Start Answering" at bounding box center [259, 132] width 118 height 12
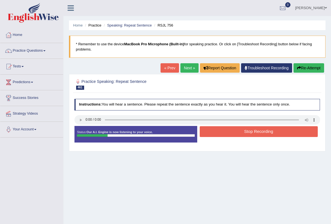
click at [236, 131] on button "Stop Recording" at bounding box center [259, 131] width 118 height 11
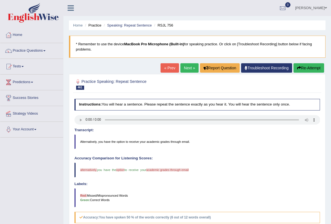
click at [186, 69] on link "Next »" at bounding box center [189, 67] width 18 height 9
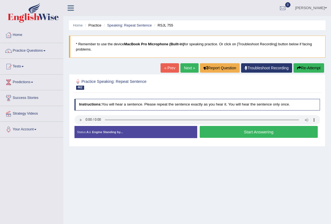
click at [261, 129] on button "Start Answering" at bounding box center [259, 132] width 118 height 12
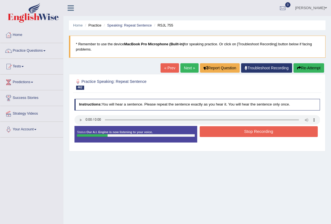
click at [261, 129] on button "Stop Recording" at bounding box center [259, 131] width 118 height 11
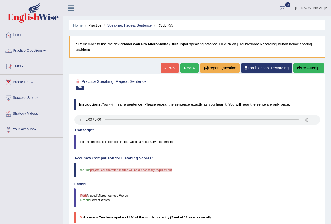
click at [182, 73] on div "« Prev Next » Report Question Troubleshoot Recording Re-Attempt" at bounding box center [242, 68] width 165 height 11
click at [185, 66] on link "Next »" at bounding box center [189, 67] width 18 height 9
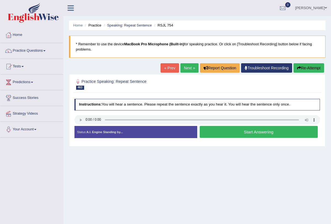
click at [248, 130] on button "Start Answering" at bounding box center [259, 132] width 118 height 12
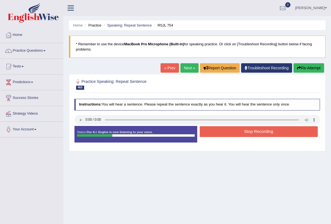
click at [304, 71] on button "Re-Attempt" at bounding box center [308, 67] width 31 height 9
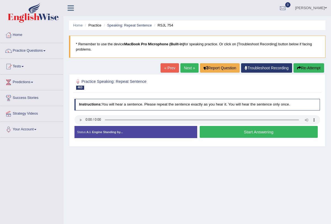
click at [257, 127] on button "Start Answering" at bounding box center [259, 132] width 118 height 12
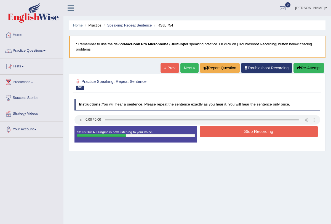
click at [252, 129] on button "Stop Recording" at bounding box center [259, 131] width 118 height 11
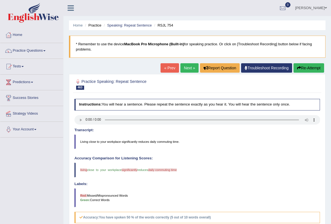
click at [188, 65] on link "Next »" at bounding box center [189, 67] width 18 height 9
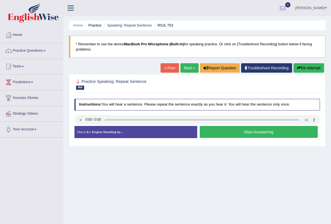
click at [183, 69] on link "Next »" at bounding box center [189, 67] width 18 height 9
click at [222, 130] on button "Start Answering" at bounding box center [259, 132] width 118 height 12
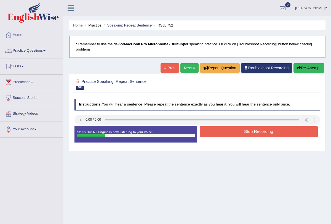
click at [222, 130] on button "Stop Recording" at bounding box center [259, 131] width 118 height 11
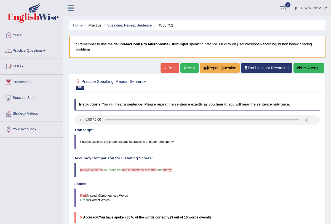
click at [182, 63] on div "« Prev Next » Report Question Troubleshoot Recording Re-Attempt" at bounding box center [242, 68] width 165 height 11
click at [187, 66] on link "Next »" at bounding box center [189, 67] width 18 height 9
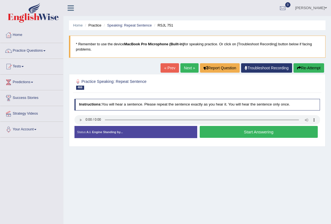
click at [228, 133] on button "Start Answering" at bounding box center [259, 132] width 118 height 12
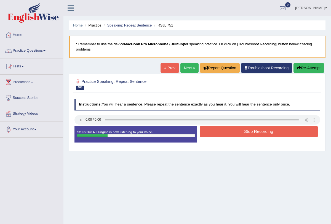
click at [228, 133] on button "Stop Recording" at bounding box center [259, 131] width 118 height 11
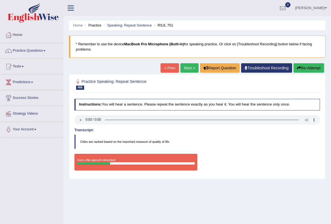
click at [310, 67] on button "Re-Attempt" at bounding box center [308, 67] width 31 height 9
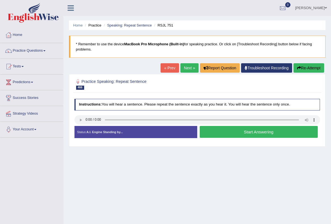
click at [240, 135] on button "Start Answering" at bounding box center [259, 132] width 118 height 12
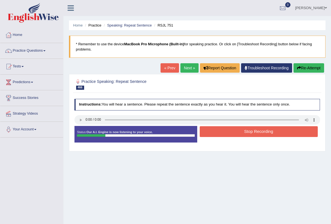
click at [240, 134] on button "Stop Recording" at bounding box center [259, 131] width 118 height 11
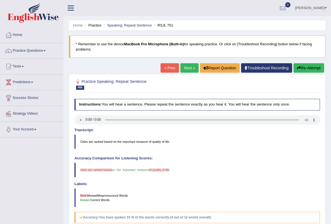
click at [183, 71] on link "Next »" at bounding box center [189, 67] width 18 height 9
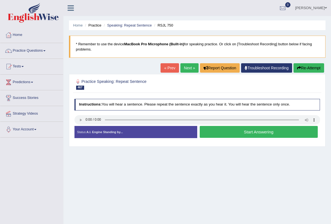
click at [230, 130] on button "Start Answering" at bounding box center [259, 132] width 118 height 12
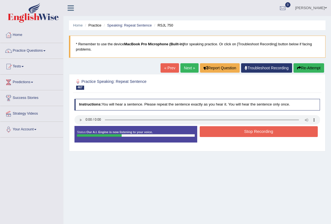
click at [230, 130] on button "Stop Recording" at bounding box center [259, 131] width 118 height 11
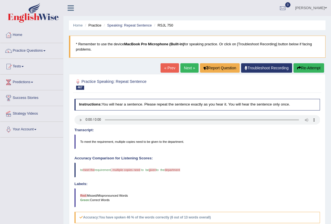
click at [309, 69] on button "Re-Attempt" at bounding box center [308, 67] width 31 height 9
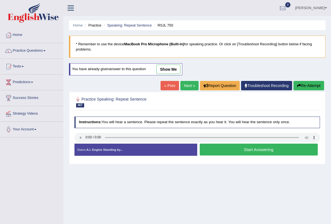
click at [232, 150] on button "Start Answering" at bounding box center [259, 149] width 118 height 12
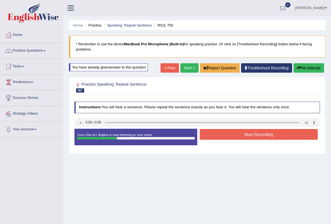
click at [232, 131] on button "Stop Recording" at bounding box center [259, 134] width 118 height 11
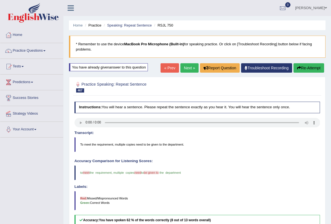
click at [184, 67] on link "Next »" at bounding box center [189, 67] width 18 height 9
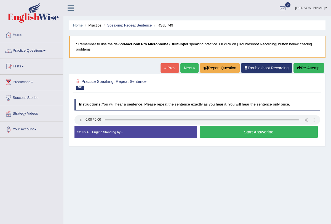
click at [218, 128] on button "Start Answering" at bounding box center [259, 132] width 118 height 12
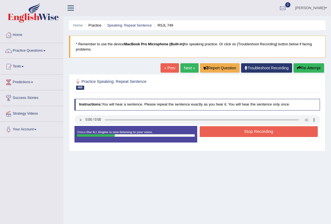
click at [218, 132] on button "Stop Recording" at bounding box center [259, 131] width 118 height 11
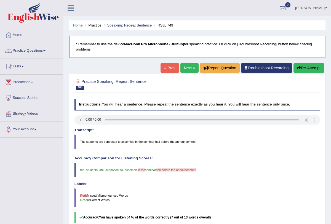
click at [186, 71] on link "Next »" at bounding box center [189, 67] width 18 height 9
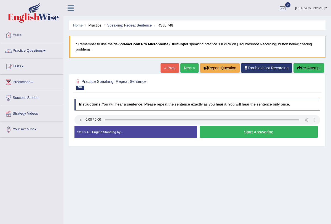
click at [216, 133] on button "Start Answering" at bounding box center [259, 132] width 118 height 12
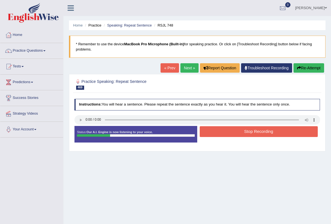
click at [216, 133] on button "Stop Recording" at bounding box center [259, 131] width 118 height 11
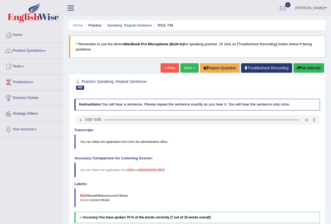
click at [184, 66] on link "Next »" at bounding box center [189, 67] width 18 height 9
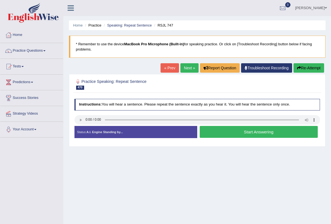
click at [226, 127] on button "Start Answering" at bounding box center [259, 132] width 118 height 12
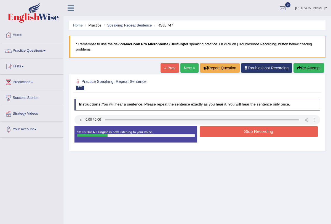
click at [226, 127] on button "Stop Recording" at bounding box center [259, 131] width 118 height 11
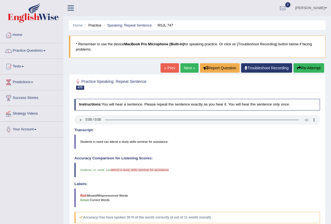
click at [185, 67] on link "Next »" at bounding box center [189, 67] width 18 height 9
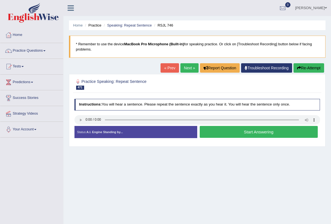
click at [221, 127] on button "Start Answering" at bounding box center [259, 132] width 118 height 12
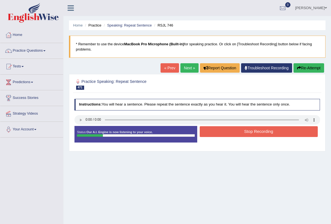
click at [221, 129] on button "Stop Recording" at bounding box center [259, 131] width 118 height 11
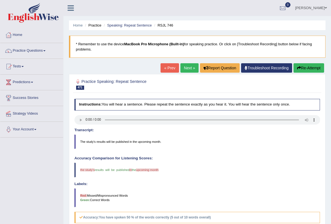
click at [186, 70] on link "Next »" at bounding box center [189, 67] width 18 height 9
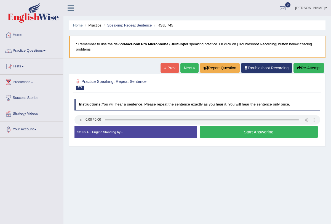
click at [186, 65] on link "Next »" at bounding box center [189, 67] width 18 height 9
click at [240, 132] on button "Start Answering" at bounding box center [259, 132] width 118 height 12
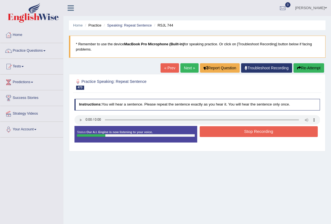
click at [240, 132] on button "Stop Recording" at bounding box center [259, 131] width 118 height 11
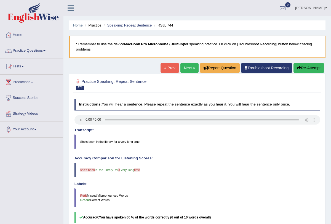
click at [184, 67] on link "Next »" at bounding box center [189, 67] width 18 height 9
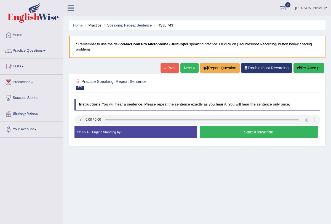
click at [225, 133] on button "Start Answering" at bounding box center [259, 132] width 118 height 12
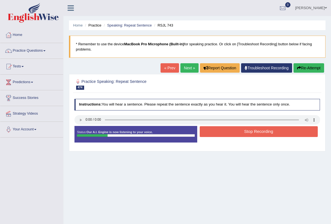
click at [225, 133] on button "Stop Recording" at bounding box center [259, 131] width 118 height 11
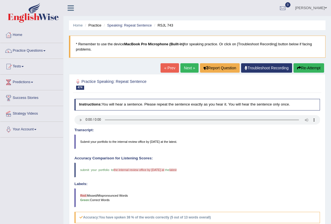
click at [185, 67] on link "Next »" at bounding box center [189, 67] width 18 height 9
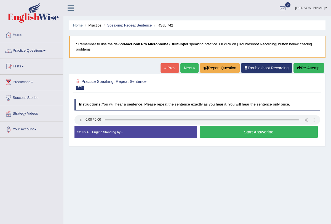
click at [252, 135] on button "Start Answering" at bounding box center [259, 132] width 118 height 12
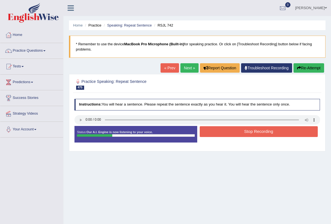
click at [246, 130] on button "Stop Recording" at bounding box center [259, 131] width 118 height 11
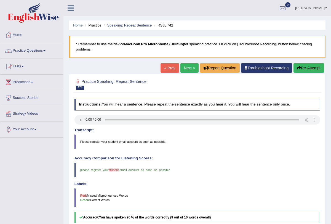
click at [188, 66] on link "Next »" at bounding box center [189, 67] width 18 height 9
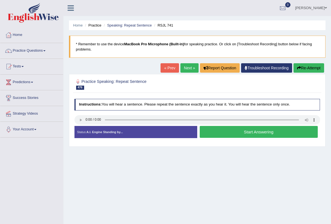
click at [223, 131] on button "Start Answering" at bounding box center [259, 132] width 118 height 12
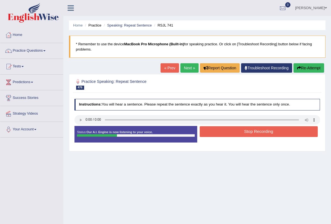
click at [223, 131] on button "Stop Recording" at bounding box center [259, 131] width 118 height 11
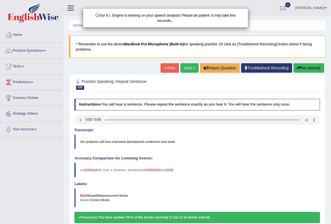
click at [188, 70] on div "Our A.I. Engine is working on your speech analysis! Please be patient. It may t…" at bounding box center [165, 112] width 331 height 224
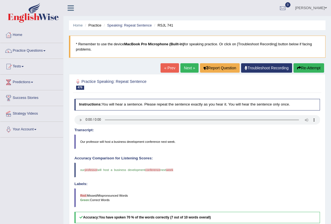
click at [187, 67] on link "Next »" at bounding box center [189, 67] width 18 height 9
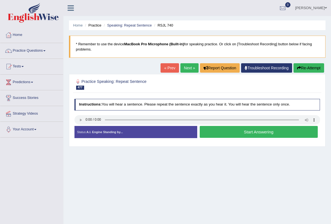
click at [214, 130] on button "Start Answering" at bounding box center [259, 132] width 118 height 12
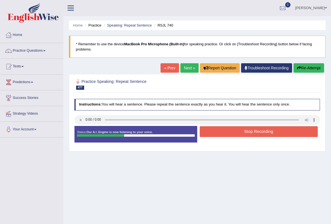
click at [214, 130] on button "Stop Recording" at bounding box center [259, 131] width 118 height 11
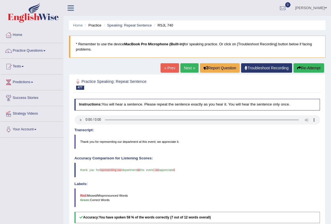
click at [187, 67] on link "Next »" at bounding box center [189, 67] width 18 height 9
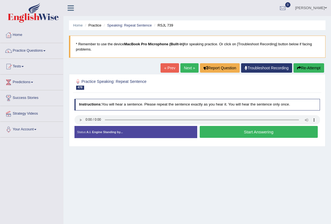
click at [230, 133] on button "Start Answering" at bounding box center [259, 132] width 118 height 12
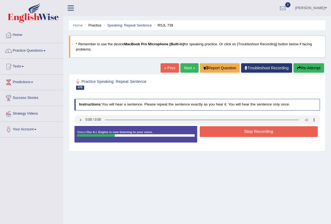
click at [230, 133] on button "Stop Recording" at bounding box center [259, 131] width 118 height 11
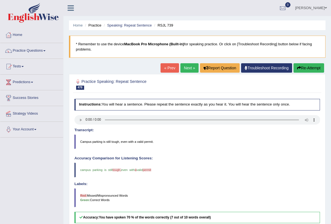
click at [182, 67] on link "Next »" at bounding box center [189, 67] width 18 height 9
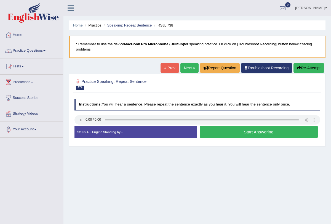
click at [247, 127] on button "Start Answering" at bounding box center [259, 132] width 118 height 12
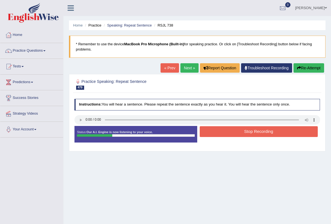
click at [246, 130] on button "Stop Recording" at bounding box center [259, 131] width 118 height 11
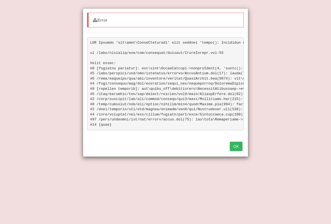
scroll to position [66, 0]
click at [234, 146] on button "OK" at bounding box center [236, 145] width 13 height 9
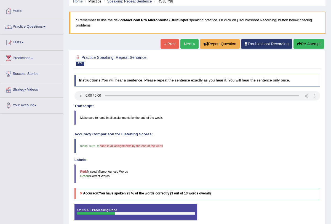
scroll to position [0, 0]
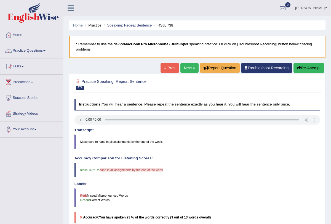
click at [185, 68] on link "Next »" at bounding box center [189, 67] width 18 height 9
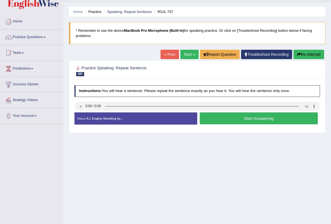
click at [244, 115] on button "Start Answering" at bounding box center [259, 118] width 118 height 12
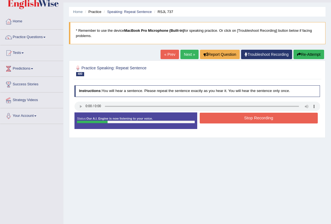
click at [244, 115] on button "Stop Recording" at bounding box center [259, 117] width 118 height 11
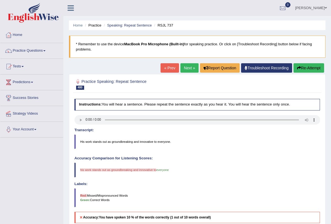
click at [304, 69] on button "Re-Attempt" at bounding box center [308, 67] width 31 height 9
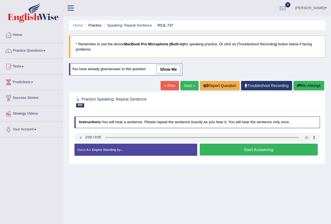
click at [231, 149] on button "Start Answering" at bounding box center [259, 149] width 118 height 12
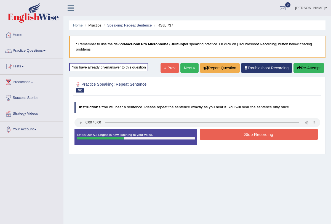
click at [232, 136] on button "Stop Recording" at bounding box center [259, 134] width 118 height 11
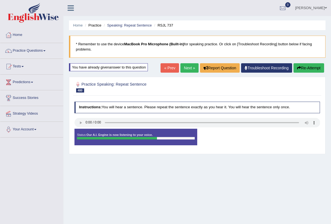
click at [309, 68] on button "Re-Attempt" at bounding box center [308, 67] width 31 height 9
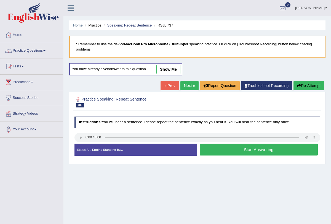
click at [219, 149] on button "Start Answering" at bounding box center [259, 149] width 118 height 12
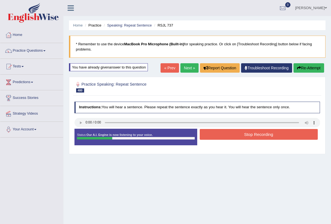
click at [225, 131] on button "Stop Recording" at bounding box center [259, 134] width 118 height 11
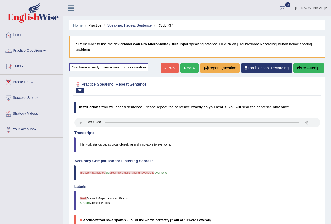
click at [304, 65] on button "Re-Attempt" at bounding box center [308, 67] width 31 height 9
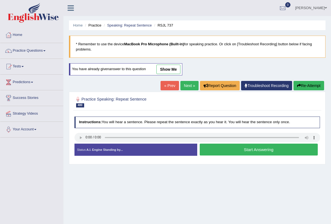
click at [239, 146] on button "Start Answering" at bounding box center [259, 149] width 118 height 12
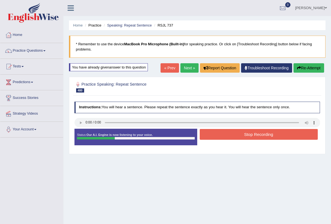
click at [240, 137] on button "Stop Recording" at bounding box center [259, 134] width 118 height 11
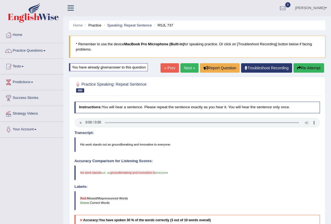
click at [303, 65] on button "Re-Attempt" at bounding box center [308, 67] width 31 height 9
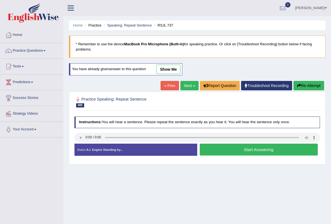
click at [239, 149] on button "Start Answering" at bounding box center [259, 149] width 118 height 12
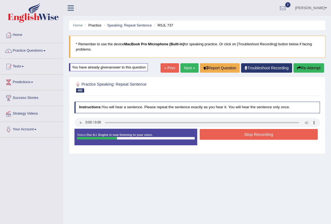
click at [243, 133] on button "Stop Recording" at bounding box center [259, 134] width 118 height 11
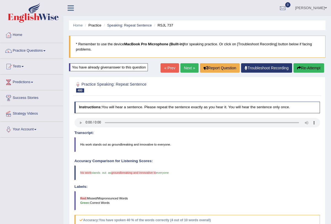
click at [302, 69] on button "Re-Attempt" at bounding box center [308, 67] width 31 height 9
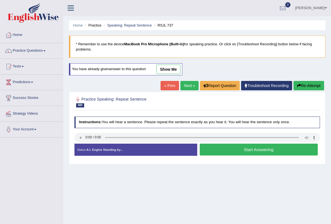
click at [230, 149] on button "Start Answering" at bounding box center [259, 149] width 118 height 12
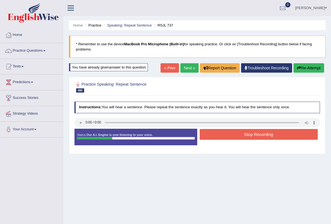
click at [235, 135] on button "Stop Recording" at bounding box center [259, 134] width 118 height 11
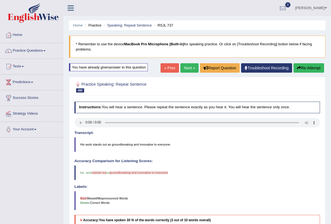
click at [181, 67] on link "Next »" at bounding box center [189, 67] width 18 height 9
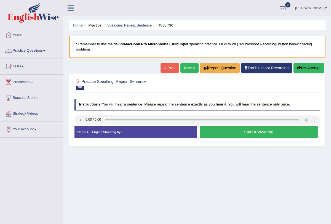
click at [190, 69] on link "Next »" at bounding box center [189, 67] width 18 height 9
click at [233, 130] on button "Start Answering" at bounding box center [259, 132] width 118 height 12
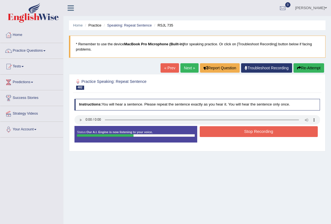
click at [233, 130] on button "Stop Recording" at bounding box center [259, 131] width 118 height 11
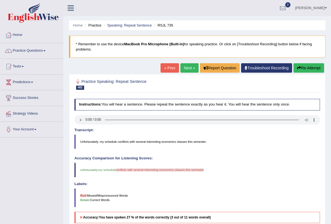
click at [184, 68] on link "Next »" at bounding box center [189, 67] width 18 height 9
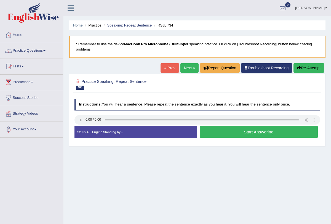
click at [243, 129] on button "Start Answering" at bounding box center [259, 132] width 118 height 12
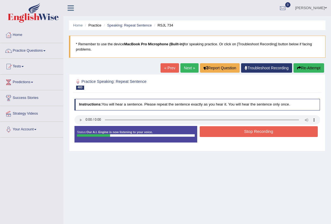
click at [243, 129] on button "Stop Recording" at bounding box center [259, 131] width 118 height 11
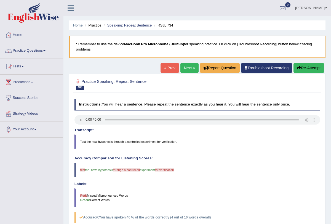
click at [186, 69] on link "Next »" at bounding box center [189, 67] width 18 height 9
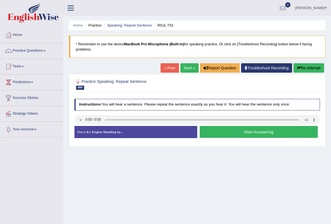
click at [231, 132] on button "Start Answering" at bounding box center [259, 132] width 118 height 12
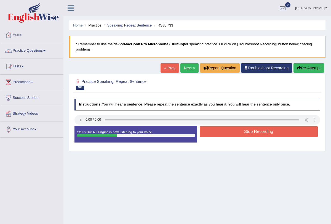
click at [231, 129] on button "Stop Recording" at bounding box center [259, 131] width 118 height 11
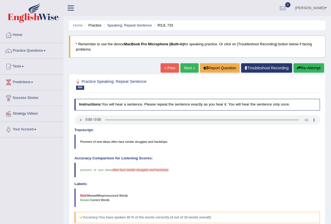
click at [188, 69] on link "Next »" at bounding box center [189, 67] width 18 height 9
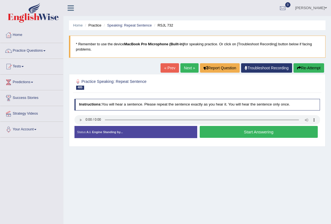
click at [237, 128] on button "Start Answering" at bounding box center [259, 132] width 118 height 12
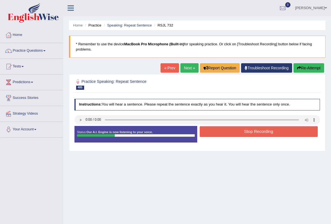
click at [237, 128] on button "Stop Recording" at bounding box center [259, 131] width 118 height 11
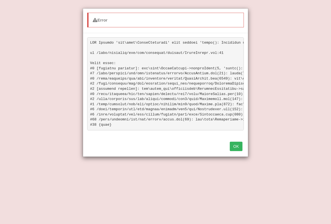
scroll to position [66, 0]
click at [238, 147] on button "OK" at bounding box center [236, 145] width 13 height 9
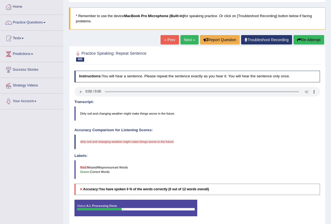
scroll to position [0, 0]
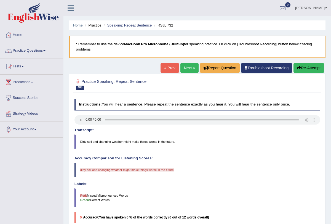
click at [185, 71] on link "Next »" at bounding box center [189, 67] width 18 height 9
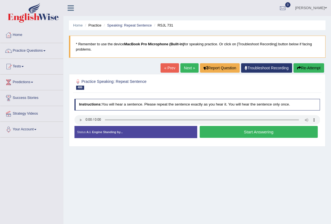
click at [232, 133] on button "Start Answering" at bounding box center [259, 132] width 118 height 12
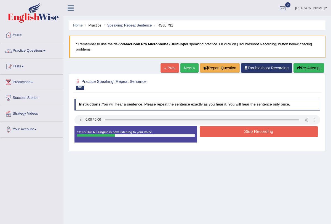
click at [231, 129] on button "Stop Recording" at bounding box center [259, 131] width 118 height 11
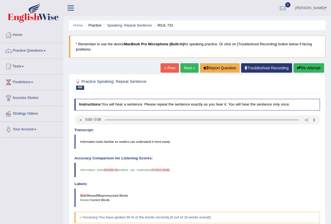
click at [185, 69] on link "Next »" at bounding box center [189, 67] width 18 height 9
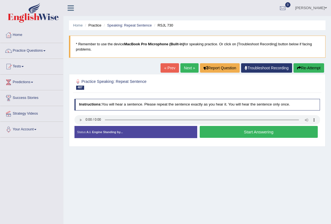
click at [246, 130] on button "Start Answering" at bounding box center [259, 132] width 118 height 12
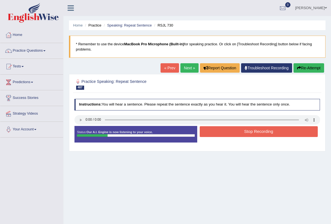
click at [246, 130] on button "Stop Recording" at bounding box center [259, 131] width 118 height 11
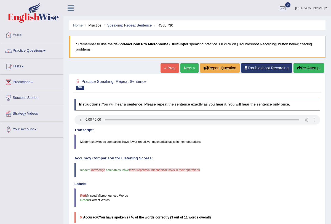
click at [186, 66] on link "Next »" at bounding box center [189, 67] width 18 height 9
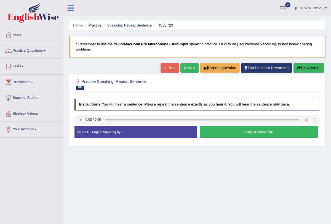
click at [221, 130] on button "Start Answering" at bounding box center [259, 132] width 118 height 12
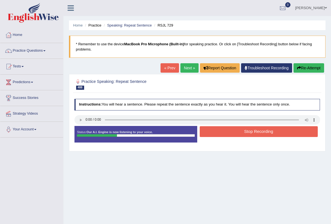
click at [221, 130] on button "Stop Recording" at bounding box center [259, 131] width 118 height 11
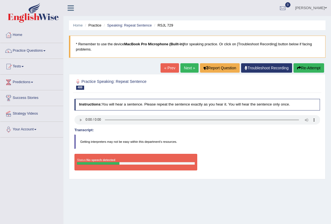
click at [307, 68] on button "Re-Attempt" at bounding box center [308, 67] width 31 height 9
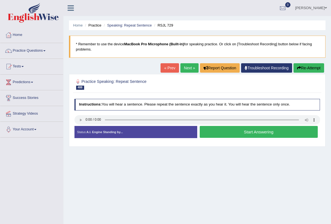
click at [186, 68] on link "Next »" at bounding box center [189, 67] width 18 height 9
click at [227, 131] on button "Start Answering" at bounding box center [259, 132] width 118 height 12
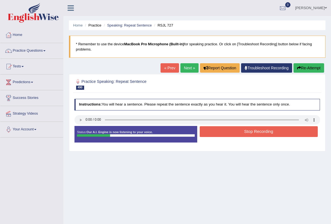
click at [227, 131] on button "Stop Recording" at bounding box center [259, 131] width 118 height 11
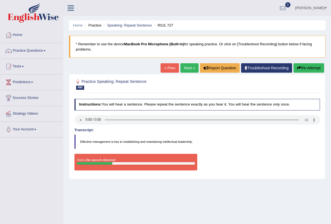
click at [304, 68] on button "Re-Attempt" at bounding box center [308, 67] width 31 height 9
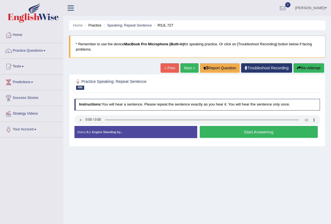
click at [223, 131] on button "Start Answering" at bounding box center [259, 132] width 118 height 12
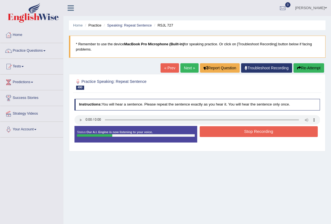
click at [223, 131] on button "Stop Recording" at bounding box center [259, 131] width 118 height 11
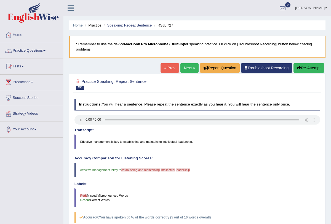
click at [187, 70] on link "Next »" at bounding box center [189, 67] width 18 height 9
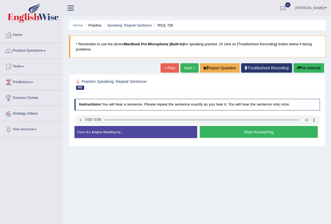
click at [238, 133] on button "Start Answering" at bounding box center [259, 132] width 118 height 12
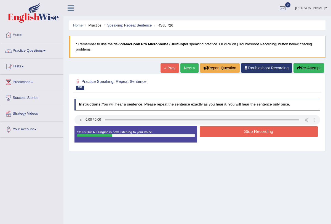
click at [238, 131] on button "Stop Recording" at bounding box center [259, 131] width 118 height 11
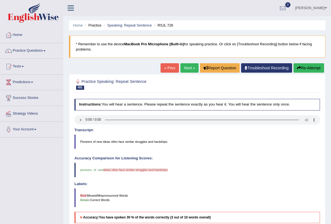
click at [189, 69] on link "Next »" at bounding box center [189, 67] width 18 height 9
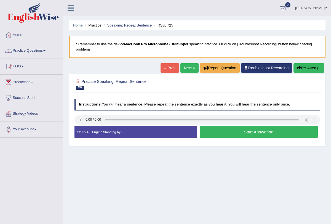
click at [249, 132] on button "Start Answering" at bounding box center [259, 132] width 118 height 12
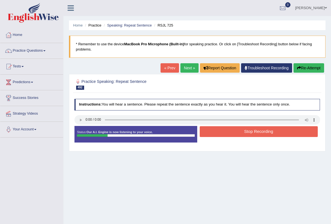
click at [249, 132] on button "Stop Recording" at bounding box center [259, 131] width 118 height 11
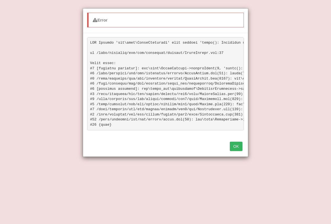
scroll to position [66, 0]
click at [240, 148] on button "OK" at bounding box center [236, 145] width 13 height 9
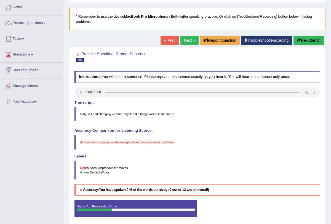
scroll to position [13, 0]
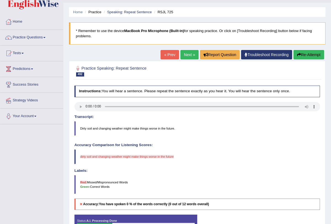
click at [181, 54] on link "Next »" at bounding box center [189, 54] width 18 height 9
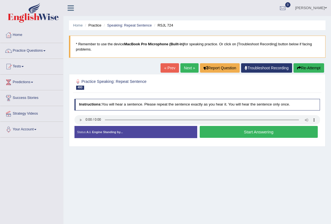
click at [225, 131] on button "Start Answering" at bounding box center [259, 132] width 118 height 12
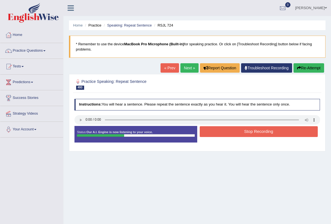
click at [225, 131] on button "Stop Recording" at bounding box center [259, 131] width 118 height 11
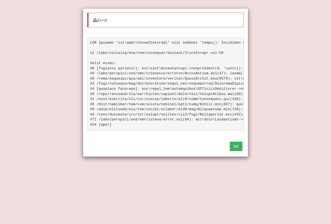
scroll to position [66, 0]
click at [235, 148] on button "OK" at bounding box center [236, 145] width 13 height 9
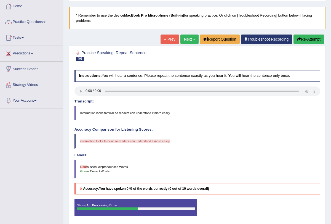
scroll to position [0, 0]
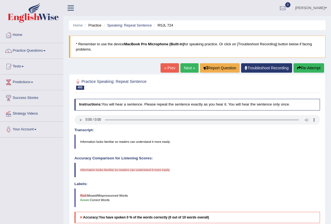
click at [183, 69] on link "Next »" at bounding box center [189, 67] width 18 height 9
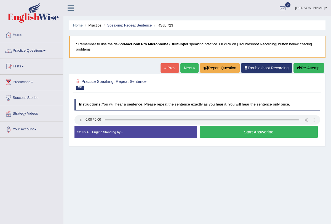
click at [227, 130] on button "Start Answering" at bounding box center [259, 132] width 118 height 12
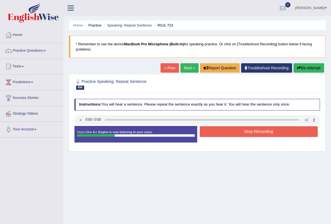
click at [227, 130] on button "Stop Recording" at bounding box center [259, 131] width 118 height 11
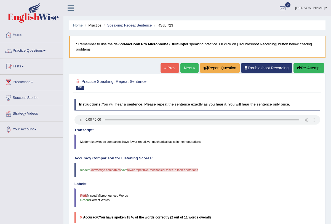
click at [310, 64] on button "Re-Attempt" at bounding box center [308, 67] width 31 height 9
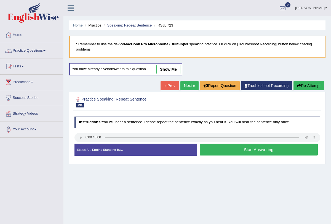
click at [218, 148] on button "Start Answering" at bounding box center [259, 149] width 118 height 12
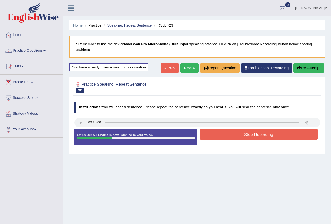
click at [232, 132] on button "Stop Recording" at bounding box center [259, 134] width 118 height 11
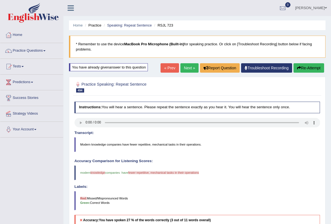
click at [307, 69] on button "Re-Attempt" at bounding box center [308, 67] width 31 height 9
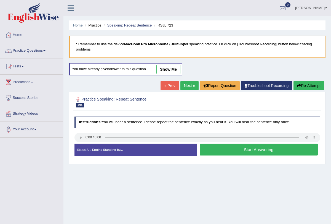
click at [235, 151] on button "Start Answering" at bounding box center [259, 149] width 118 height 12
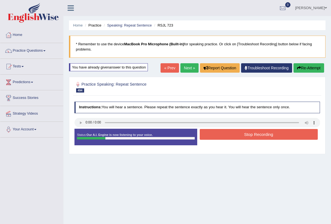
click at [233, 136] on button "Stop Recording" at bounding box center [259, 134] width 118 height 11
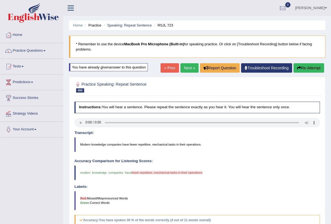
click at [186, 67] on link "Next »" at bounding box center [189, 67] width 18 height 9
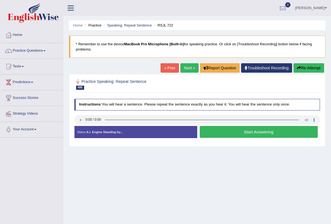
click at [215, 133] on button "Start Answering" at bounding box center [259, 132] width 118 height 12
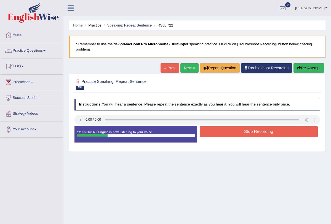
click at [222, 129] on button "Stop Recording" at bounding box center [259, 131] width 118 height 11
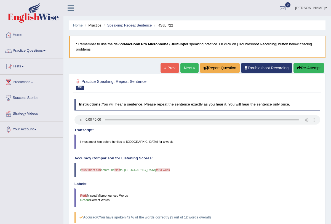
click at [188, 68] on link "Next »" at bounding box center [189, 67] width 18 height 9
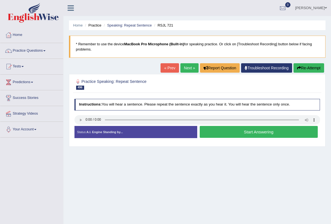
click at [228, 130] on button "Start Answering" at bounding box center [259, 132] width 118 height 12
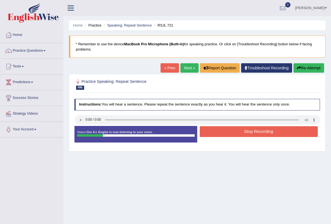
click at [228, 130] on button "Stop Recording" at bounding box center [259, 131] width 118 height 11
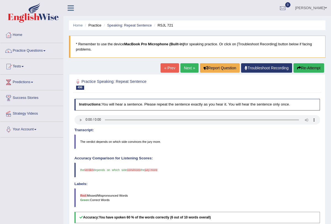
click at [188, 65] on link "Next »" at bounding box center [189, 67] width 18 height 9
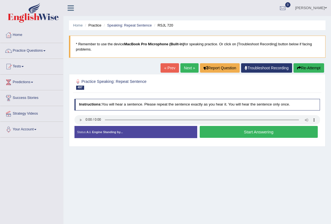
click at [234, 130] on button "Start Answering" at bounding box center [259, 132] width 118 height 12
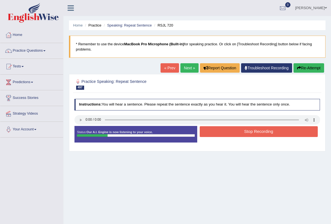
click at [234, 130] on button "Stop Recording" at bounding box center [259, 131] width 118 height 11
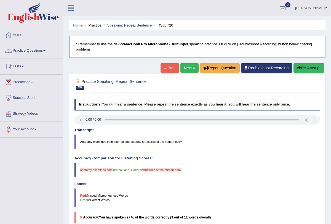
click at [185, 65] on link "Next »" at bounding box center [189, 67] width 18 height 9
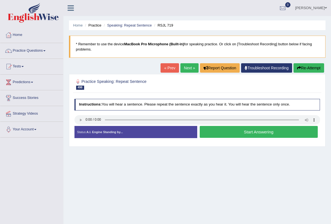
click at [224, 133] on button "Start Answering" at bounding box center [259, 132] width 118 height 12
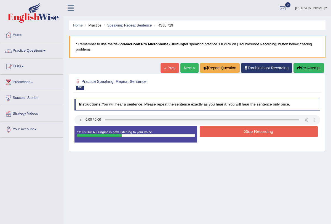
click at [229, 130] on button "Stop Recording" at bounding box center [259, 131] width 118 height 11
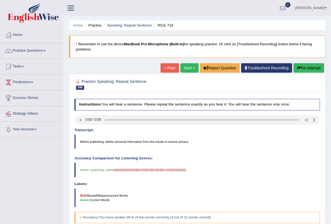
click at [187, 67] on link "Next »" at bounding box center [189, 67] width 18 height 9
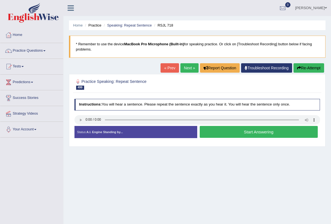
click at [228, 133] on button "Start Answering" at bounding box center [259, 132] width 118 height 12
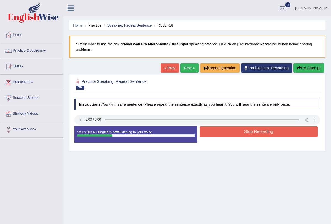
click at [228, 132] on button "Stop Recording" at bounding box center [259, 131] width 118 height 11
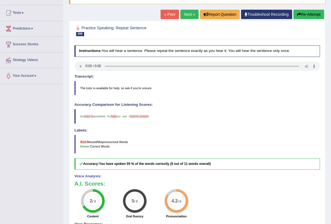
scroll to position [18, 0]
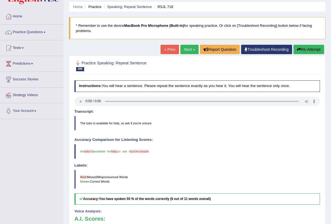
click at [187, 48] on link "Next »" at bounding box center [189, 49] width 18 height 9
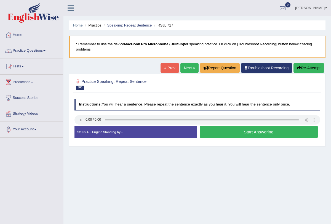
click at [215, 131] on button "Start Answering" at bounding box center [259, 132] width 118 height 12
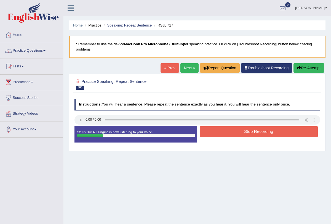
click at [217, 127] on button "Stop Recording" at bounding box center [259, 131] width 118 height 11
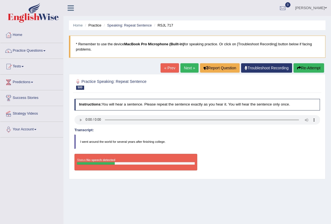
click at [189, 71] on link "Next »" at bounding box center [189, 67] width 18 height 9
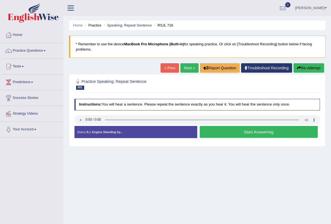
click at [227, 134] on button "Start Answering" at bounding box center [259, 132] width 118 height 12
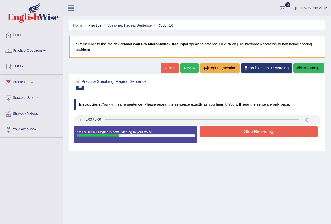
click at [232, 128] on button "Stop Recording" at bounding box center [259, 131] width 118 height 11
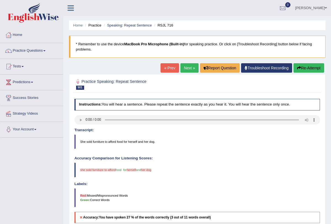
click at [189, 66] on link "Next »" at bounding box center [189, 67] width 18 height 9
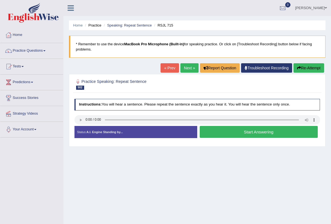
click at [180, 68] on link "Next »" at bounding box center [189, 67] width 18 height 9
click at [243, 134] on button "Start Answering" at bounding box center [259, 132] width 118 height 12
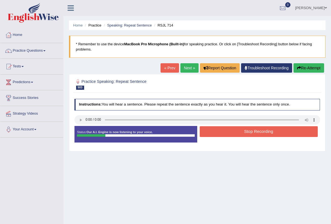
click at [238, 129] on button "Stop Recording" at bounding box center [259, 131] width 118 height 11
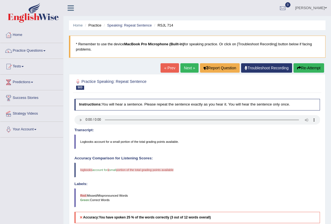
click at [189, 70] on link "Next »" at bounding box center [189, 67] width 18 height 9
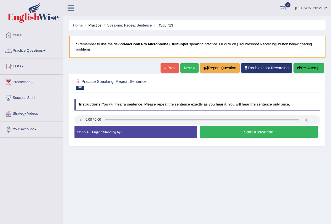
click at [229, 132] on button "Start Answering" at bounding box center [259, 132] width 118 height 12
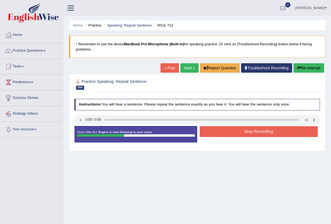
click at [229, 132] on button "Stop Recording" at bounding box center [259, 131] width 118 height 11
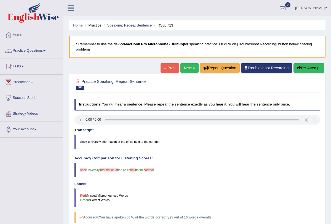
click at [180, 66] on link "Next »" at bounding box center [189, 67] width 18 height 9
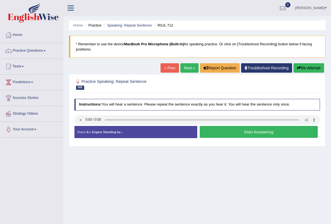
click at [233, 134] on button "Start Answering" at bounding box center [259, 132] width 118 height 12
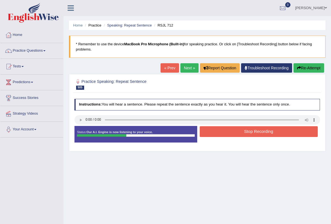
click at [237, 132] on button "Stop Recording" at bounding box center [259, 131] width 118 height 11
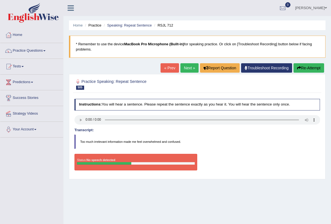
click at [317, 68] on button "Re-Attempt" at bounding box center [308, 67] width 31 height 9
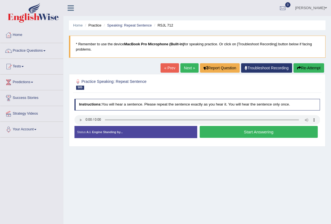
click at [231, 132] on button "Start Answering" at bounding box center [259, 132] width 118 height 12
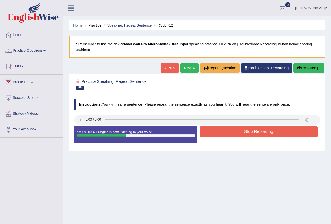
click at [231, 132] on button "Stop Recording" at bounding box center [259, 131] width 118 height 11
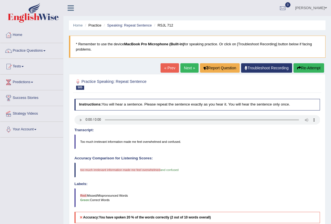
click at [293, 68] on button "Re-Attempt" at bounding box center [308, 67] width 31 height 9
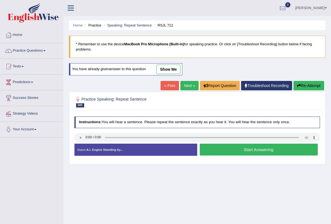
click at [213, 146] on button "Start Answering" at bounding box center [259, 149] width 118 height 12
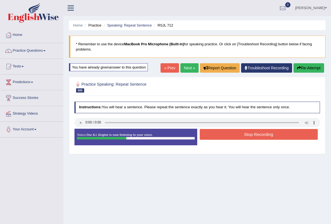
click at [228, 135] on button "Stop Recording" at bounding box center [259, 134] width 118 height 11
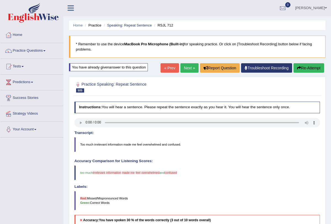
click at [188, 67] on link "Next »" at bounding box center [189, 67] width 18 height 9
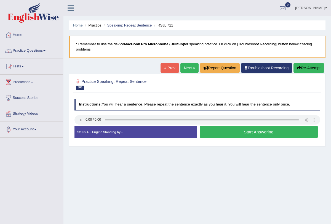
click at [250, 131] on button "Start Answering" at bounding box center [259, 132] width 118 height 12
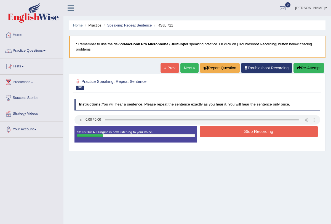
click at [250, 131] on button "Stop Recording" at bounding box center [259, 131] width 118 height 11
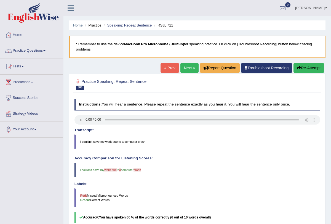
click at [183, 69] on link "Next »" at bounding box center [189, 67] width 18 height 9
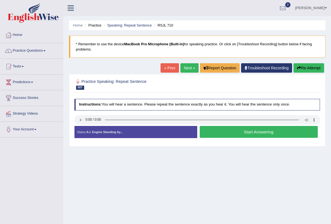
click at [244, 131] on button "Start Answering" at bounding box center [259, 132] width 118 height 12
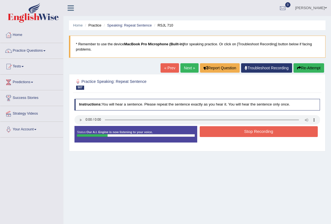
click at [244, 131] on button "Stop Recording" at bounding box center [259, 131] width 118 height 11
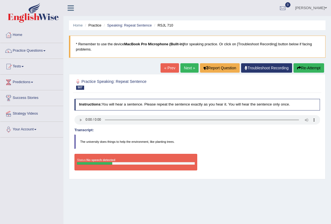
click at [183, 70] on link "Next »" at bounding box center [189, 67] width 18 height 9
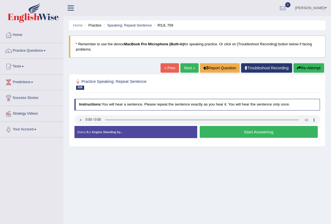
click at [229, 130] on button "Start Answering" at bounding box center [259, 132] width 118 height 12
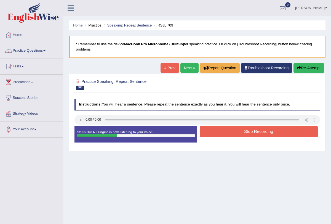
click at [229, 130] on button "Stop Recording" at bounding box center [259, 131] width 118 height 11
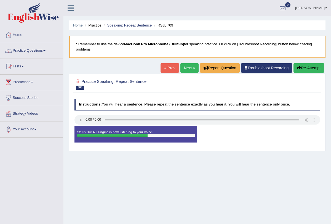
click at [180, 65] on link "Next »" at bounding box center [189, 67] width 18 height 9
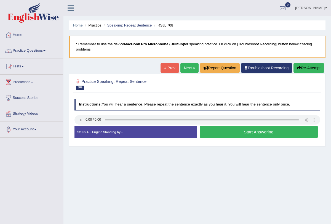
click at [81, 124] on audio at bounding box center [197, 119] width 246 height 9
click at [233, 133] on button "Start Answering" at bounding box center [259, 132] width 118 height 12
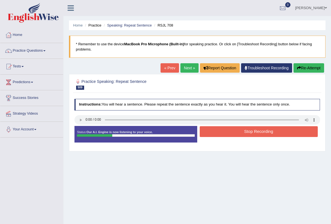
click at [233, 133] on button "Stop Recording" at bounding box center [259, 131] width 118 height 11
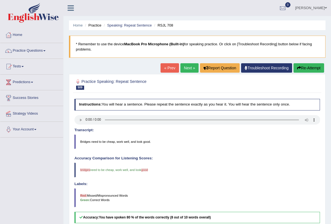
click at [188, 66] on link "Next »" at bounding box center [189, 67] width 18 height 9
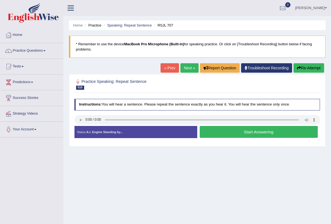
click at [185, 69] on link "Next »" at bounding box center [189, 67] width 18 height 9
click at [238, 128] on button "Start Answering" at bounding box center [259, 132] width 118 height 12
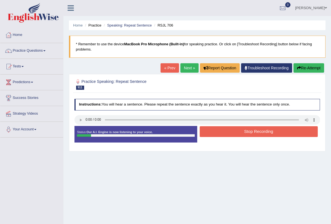
click at [238, 128] on button "Stop Recording" at bounding box center [259, 131] width 118 height 11
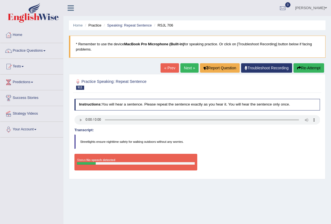
click at [187, 65] on link "Next »" at bounding box center [189, 67] width 18 height 9
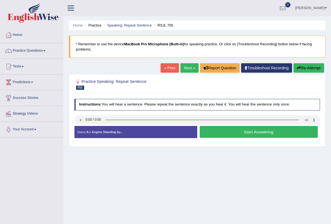
click at [245, 131] on button "Start Answering" at bounding box center [259, 132] width 118 height 12
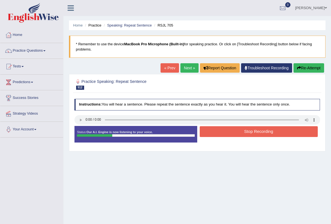
click at [245, 131] on button "Stop Recording" at bounding box center [259, 131] width 118 height 11
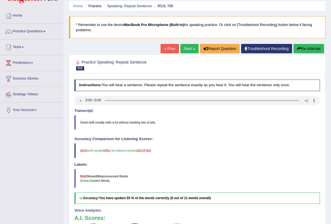
scroll to position [19, 0]
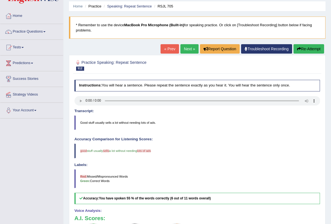
click at [186, 51] on link "Next »" at bounding box center [189, 48] width 18 height 9
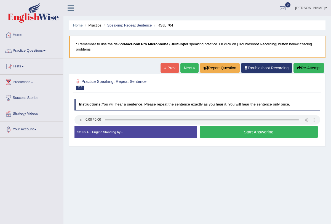
click at [290, 126] on button "Start Answering" at bounding box center [259, 132] width 118 height 12
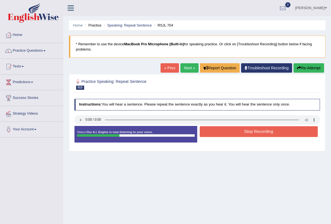
click at [269, 128] on button "Stop Recording" at bounding box center [259, 131] width 118 height 11
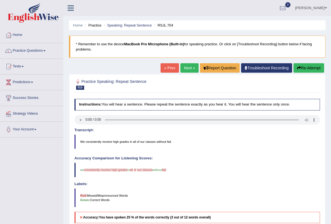
click at [186, 67] on link "Next »" at bounding box center [189, 67] width 18 height 9
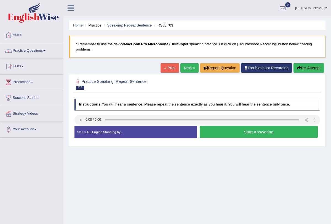
click at [185, 68] on link "Next »" at bounding box center [189, 67] width 18 height 9
click at [187, 68] on link "Next »" at bounding box center [189, 67] width 18 height 9
click at [188, 69] on link "Next »" at bounding box center [189, 67] width 18 height 9
click at [189, 69] on link "Next »" at bounding box center [189, 67] width 18 height 9
click at [184, 71] on link "Next »" at bounding box center [189, 67] width 18 height 9
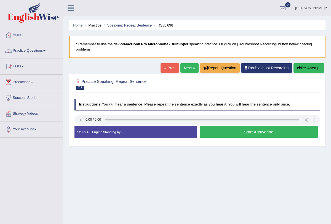
click at [210, 134] on button "Start Answering" at bounding box center [259, 132] width 118 height 12
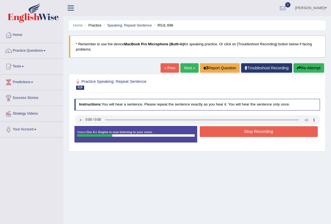
click at [210, 134] on button "Stop Recording" at bounding box center [259, 131] width 118 height 11
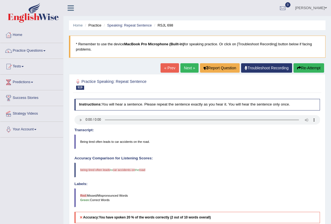
click at [302, 68] on button "Re-Attempt" at bounding box center [308, 67] width 31 height 9
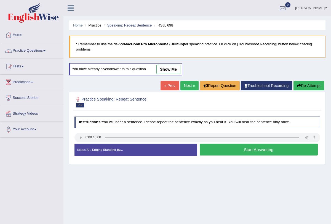
click at [213, 147] on button "Start Answering" at bounding box center [259, 149] width 118 height 12
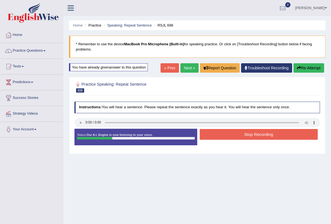
click at [220, 135] on button "Stop Recording" at bounding box center [259, 134] width 118 height 11
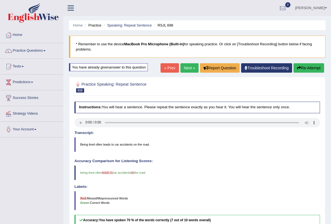
click at [184, 67] on link "Next »" at bounding box center [189, 67] width 18 height 9
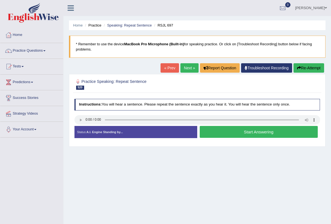
click at [231, 130] on button "Start Answering" at bounding box center [259, 132] width 118 height 12
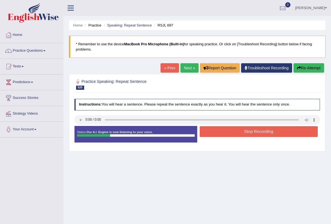
click at [231, 130] on button "Stop Recording" at bounding box center [259, 131] width 118 height 11
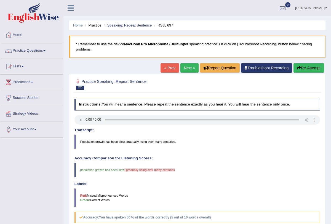
click at [185, 68] on link "Next »" at bounding box center [189, 67] width 18 height 9
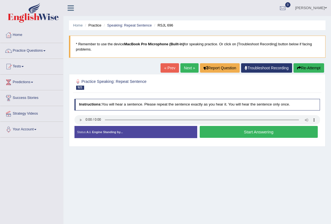
click at [236, 131] on button "Start Answering" at bounding box center [259, 132] width 118 height 12
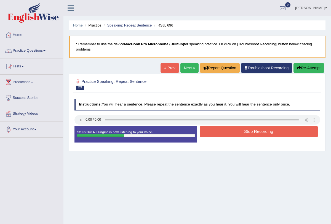
click at [236, 131] on button "Stop Recording" at bounding box center [259, 131] width 118 height 11
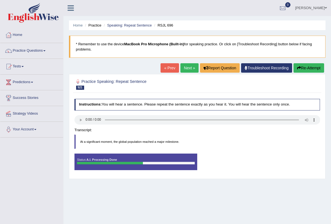
click at [0, 0] on div "Saving your answer..." at bounding box center [0, 0] width 0 height 0
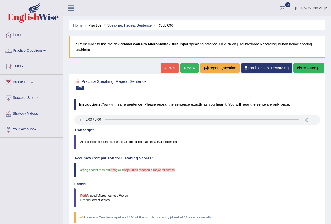
click at [180, 71] on link "Next »" at bounding box center [189, 67] width 18 height 9
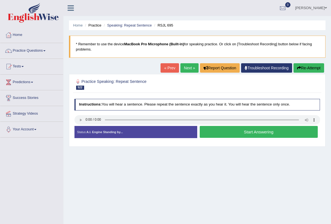
click at [234, 134] on button "Start Answering" at bounding box center [259, 132] width 118 height 12
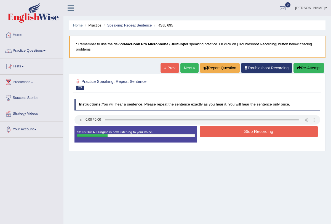
click at [234, 134] on button "Stop Recording" at bounding box center [259, 131] width 118 height 11
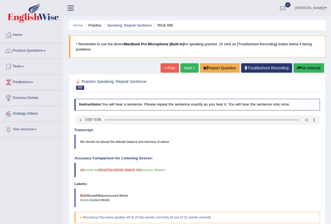
click at [297, 68] on icon "button" at bounding box center [299, 68] width 4 height 4
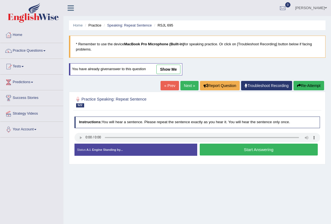
click at [262, 151] on button "Start Answering" at bounding box center [259, 149] width 118 height 12
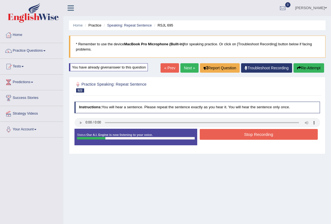
click at [258, 135] on button "Stop Recording" at bounding box center [259, 134] width 118 height 11
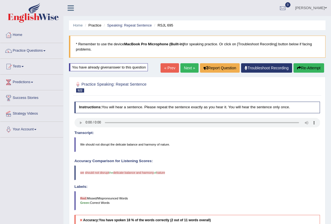
click at [190, 69] on link "Next »" at bounding box center [189, 67] width 18 height 9
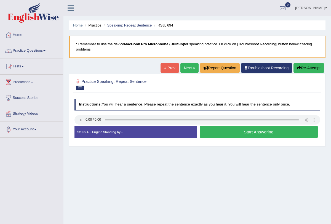
click at [186, 68] on link "Next »" at bounding box center [189, 67] width 18 height 9
click at [186, 69] on link "Next »" at bounding box center [189, 67] width 18 height 9
click at [223, 130] on button "Start Answering" at bounding box center [259, 132] width 118 height 12
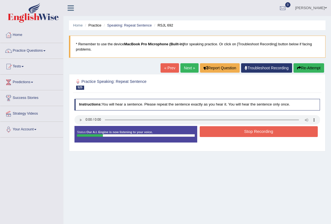
click at [223, 130] on button "Stop Recording" at bounding box center [259, 131] width 118 height 11
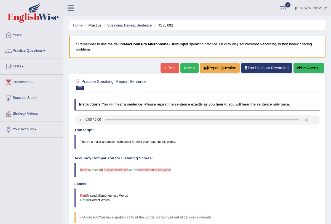
click at [184, 71] on link "Next »" at bounding box center [189, 67] width 18 height 9
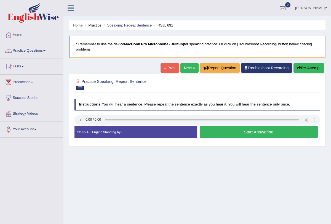
click at [234, 129] on button "Start Answering" at bounding box center [259, 132] width 118 height 12
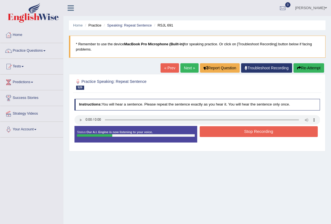
click at [234, 130] on button "Stop Recording" at bounding box center [259, 131] width 118 height 11
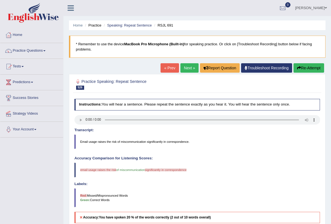
click at [302, 66] on button "Re-Attempt" at bounding box center [308, 67] width 31 height 9
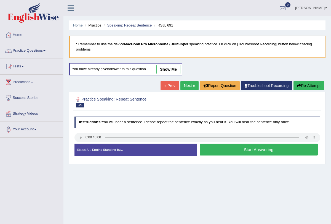
click at [230, 146] on button "Start Answering" at bounding box center [259, 149] width 118 height 12
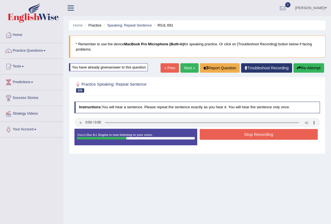
click at [235, 132] on button "Stop Recording" at bounding box center [259, 134] width 118 height 11
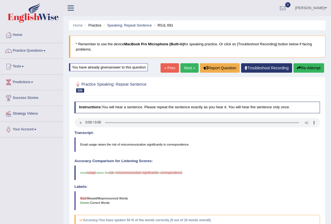
click at [183, 67] on link "Next »" at bounding box center [189, 67] width 18 height 9
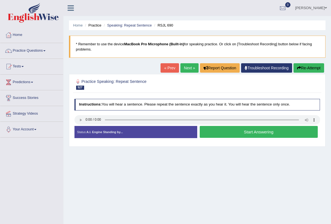
click at [238, 131] on button "Start Answering" at bounding box center [259, 132] width 118 height 12
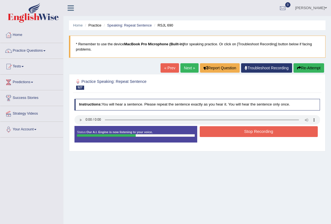
click at [238, 131] on button "Stop Recording" at bounding box center [259, 131] width 118 height 11
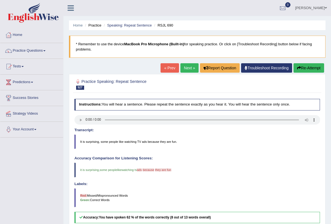
click at [188, 65] on link "Next »" at bounding box center [189, 67] width 18 height 9
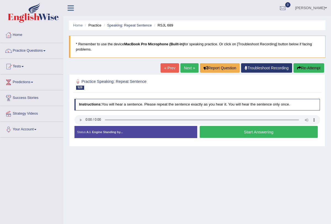
click at [253, 127] on button "Start Answering" at bounding box center [259, 132] width 118 height 12
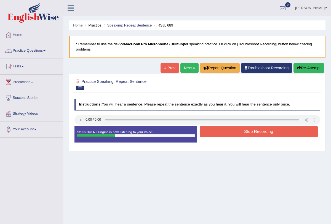
click at [250, 131] on button "Stop Recording" at bounding box center [259, 131] width 118 height 11
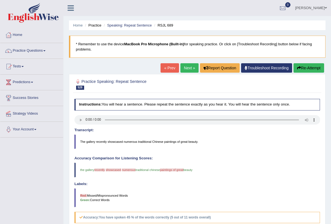
click at [180, 65] on link "Next »" at bounding box center [189, 67] width 18 height 9
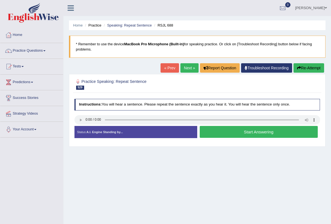
click at [234, 132] on button "Start Answering" at bounding box center [259, 132] width 118 height 12
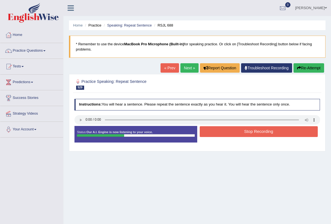
click at [237, 130] on button "Stop Recording" at bounding box center [259, 131] width 118 height 11
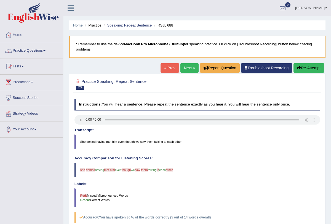
click at [185, 67] on link "Next »" at bounding box center [189, 67] width 18 height 9
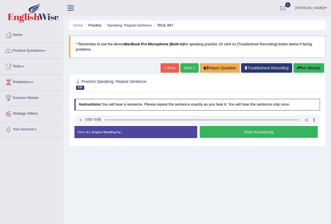
click at [255, 133] on button "Start Answering" at bounding box center [259, 132] width 118 height 12
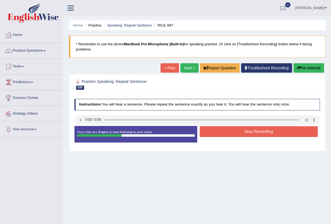
click at [253, 129] on button "Stop Recording" at bounding box center [259, 131] width 118 height 11
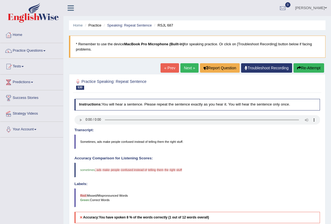
click at [186, 68] on link "Next »" at bounding box center [189, 67] width 18 height 9
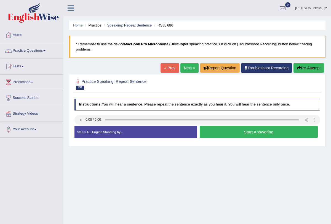
click at [250, 129] on button "Start Answering" at bounding box center [259, 132] width 118 height 12
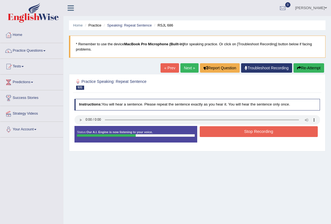
click at [250, 129] on button "Stop Recording" at bounding box center [259, 131] width 118 height 11
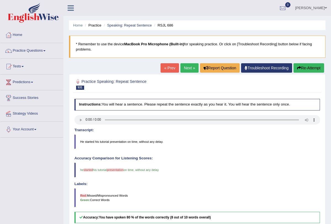
click at [184, 66] on link "Next »" at bounding box center [189, 67] width 18 height 9
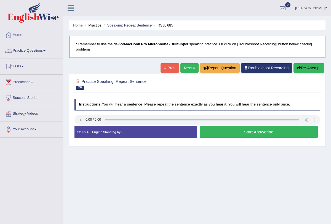
click at [254, 131] on button "Start Answering" at bounding box center [259, 132] width 118 height 12
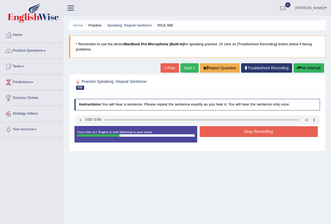
click at [254, 131] on button "Stop Recording" at bounding box center [259, 131] width 118 height 11
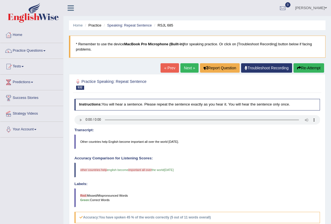
click at [188, 67] on link "Next »" at bounding box center [189, 67] width 18 height 9
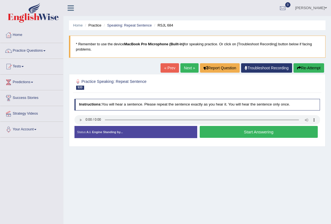
click at [242, 131] on button "Start Answering" at bounding box center [259, 132] width 118 height 12
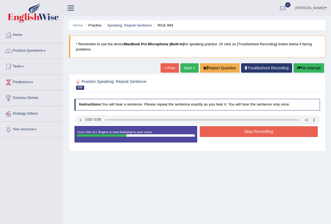
click at [242, 131] on button "Stop Recording" at bounding box center [259, 131] width 118 height 11
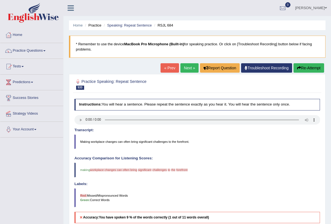
click at [188, 68] on link "Next »" at bounding box center [189, 67] width 18 height 9
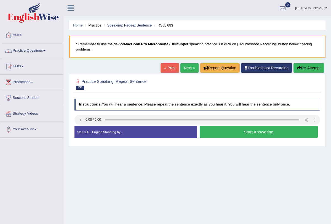
click at [237, 132] on button "Start Answering" at bounding box center [259, 132] width 118 height 12
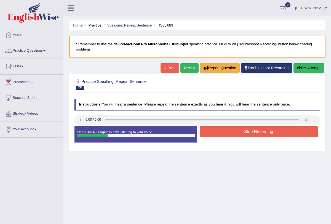
click at [238, 128] on button "Stop Recording" at bounding box center [259, 131] width 118 height 11
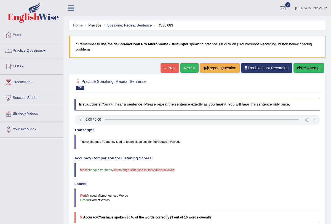
click at [185, 66] on link "Next »" at bounding box center [189, 67] width 18 height 9
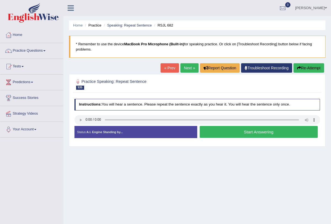
click at [250, 131] on button "Start Answering" at bounding box center [259, 132] width 118 height 12
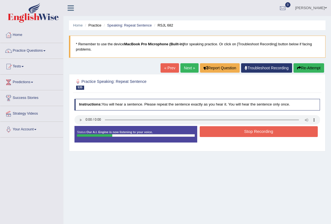
click at [250, 131] on button "Stop Recording" at bounding box center [259, 131] width 118 height 11
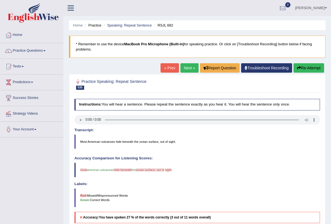
click at [187, 64] on link "Next »" at bounding box center [189, 67] width 18 height 9
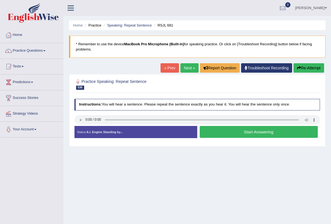
click at [251, 127] on button "Start Answering" at bounding box center [259, 132] width 118 height 12
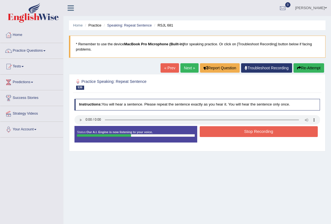
click at [300, 70] on button "Re-Attempt" at bounding box center [308, 67] width 31 height 9
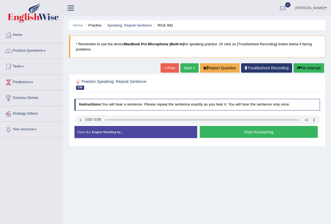
click at [238, 130] on button "Start Answering" at bounding box center [259, 132] width 118 height 12
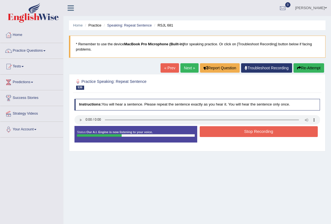
click at [238, 130] on button "Stop Recording" at bounding box center [259, 131] width 118 height 11
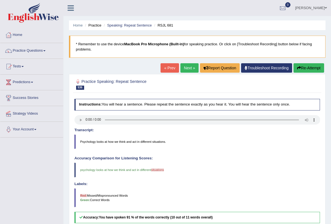
click at [186, 67] on link "Next »" at bounding box center [189, 67] width 18 height 9
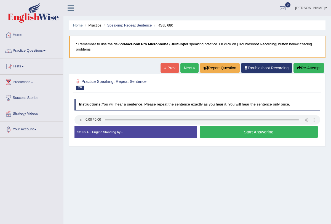
click at [224, 130] on button "Start Answering" at bounding box center [259, 132] width 118 height 12
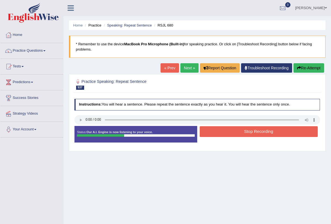
click at [224, 130] on button "Stop Recording" at bounding box center [259, 131] width 118 height 11
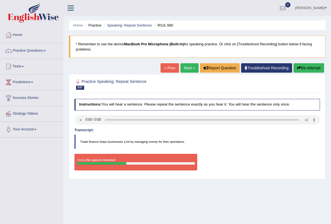
click at [305, 65] on button "Re-Attempt" at bounding box center [308, 67] width 31 height 9
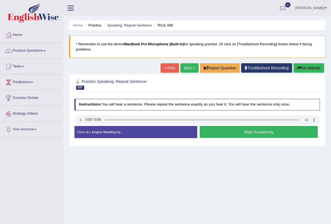
click at [219, 134] on button "Start Answering" at bounding box center [259, 132] width 118 height 12
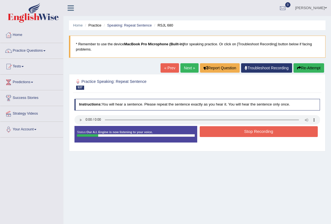
click at [219, 134] on button "Stop Recording" at bounding box center [259, 131] width 118 height 11
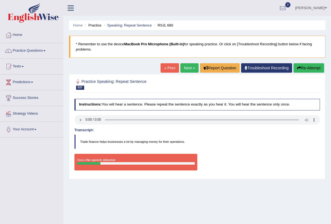
click at [189, 60] on div "Home Practice Speaking: Repeat Sentence RSJL 680 * Remember to use the device M…" at bounding box center [196, 138] width 267 height 276
click at [186, 65] on link "Next »" at bounding box center [189, 67] width 18 height 9
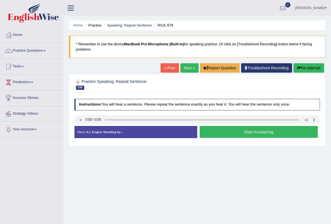
click at [244, 129] on button "Start Answering" at bounding box center [259, 132] width 118 height 12
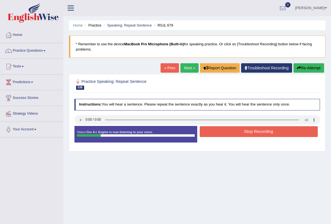
click at [244, 129] on button "Stop Recording" at bounding box center [259, 131] width 118 height 11
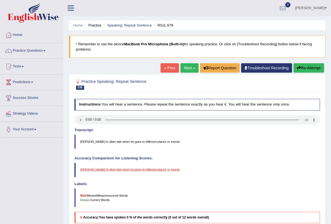
click at [309, 67] on button "Re-Attempt" at bounding box center [308, 67] width 31 height 9
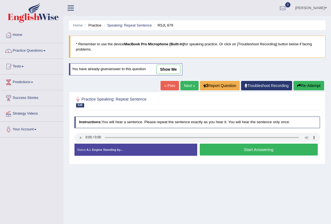
click at [228, 151] on button "Start Answering" at bounding box center [259, 149] width 118 height 12
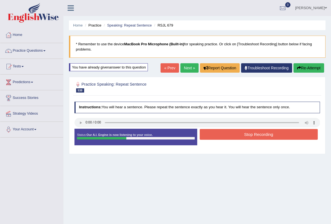
click at [232, 131] on button "Stop Recording" at bounding box center [259, 134] width 118 height 11
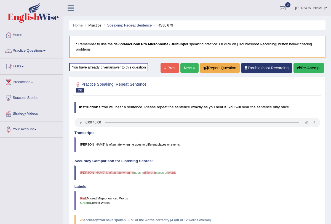
click at [188, 67] on link "Next »" at bounding box center [189, 67] width 18 height 9
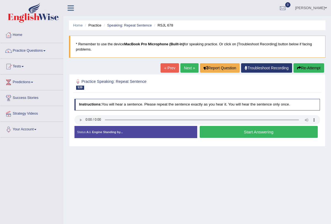
click at [260, 134] on button "Start Answering" at bounding box center [259, 132] width 118 height 12
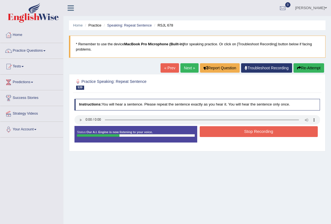
click at [259, 131] on button "Stop Recording" at bounding box center [259, 131] width 118 height 11
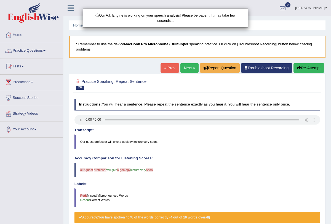
click at [184, 69] on div "Our A.I. Engine is working on your speech analysis! Please be patient. It may t…" at bounding box center [165, 112] width 331 height 224
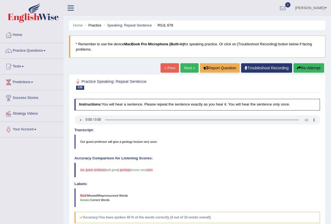
click at [185, 68] on link "Next »" at bounding box center [189, 67] width 18 height 9
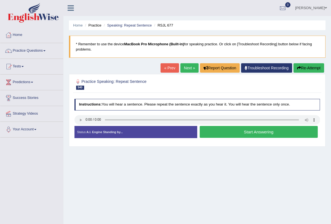
click at [186, 67] on link "Next »" at bounding box center [189, 67] width 18 height 9
click at [243, 132] on button "Start Answering" at bounding box center [259, 132] width 118 height 12
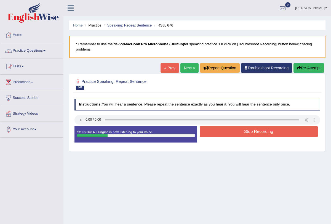
click at [243, 132] on button "Stop Recording" at bounding box center [259, 131] width 118 height 11
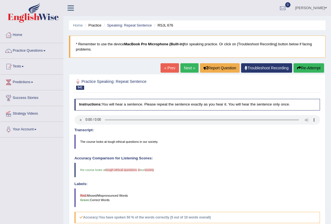
click at [185, 67] on link "Next »" at bounding box center [189, 67] width 18 height 9
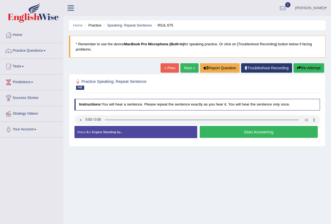
click at [223, 132] on button "Start Answering" at bounding box center [259, 132] width 118 height 12
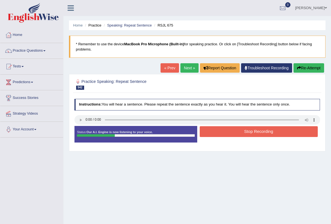
click at [231, 132] on button "Stop Recording" at bounding box center [259, 131] width 118 height 11
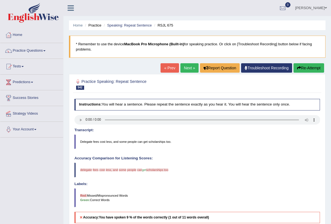
click at [304, 67] on button "Re-Attempt" at bounding box center [308, 67] width 31 height 9
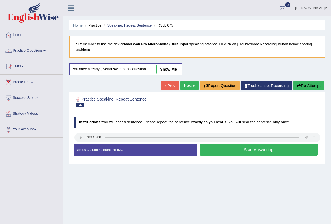
click at [233, 148] on button "Start Answering" at bounding box center [259, 149] width 118 height 12
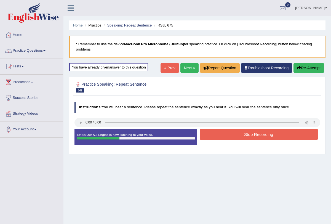
click at [236, 136] on button "Stop Recording" at bounding box center [259, 134] width 118 height 11
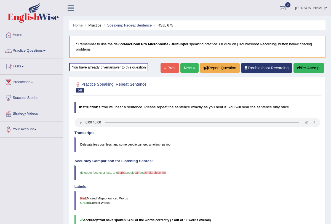
click at [191, 66] on link "Next »" at bounding box center [189, 67] width 18 height 9
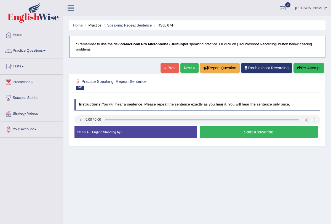
click at [219, 132] on button "Start Answering" at bounding box center [259, 132] width 118 height 12
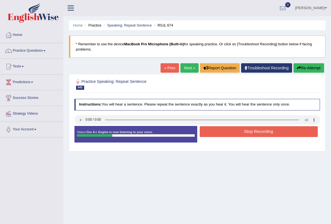
click at [219, 131] on button "Stop Recording" at bounding box center [259, 131] width 118 height 11
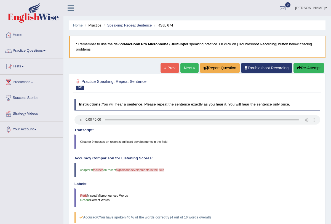
click at [187, 65] on link "Next »" at bounding box center [189, 67] width 18 height 9
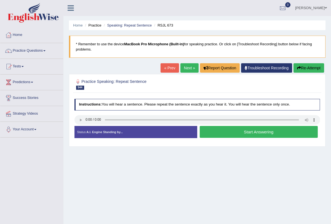
click at [185, 65] on link "Next »" at bounding box center [189, 67] width 18 height 9
click at [190, 66] on link "Next »" at bounding box center [189, 67] width 18 height 9
click at [221, 133] on button "Start Answering" at bounding box center [259, 132] width 118 height 12
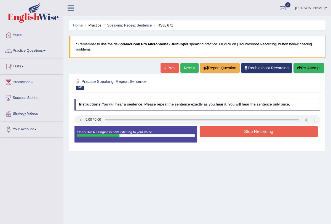
click at [233, 127] on button "Stop Recording" at bounding box center [259, 131] width 118 height 11
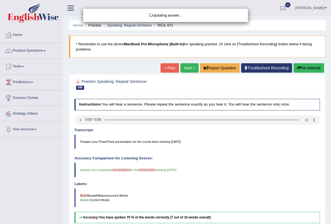
click at [187, 70] on div "Updating answer..." at bounding box center [165, 112] width 331 height 224
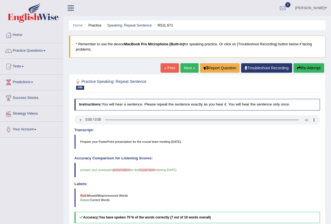
click at [186, 65] on link "Next »" at bounding box center [189, 67] width 18 height 9
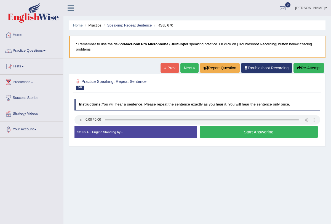
click at [228, 130] on button "Start Answering" at bounding box center [259, 132] width 118 height 12
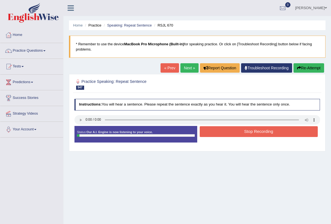
click at [228, 130] on button "Stop Recording" at bounding box center [259, 131] width 118 height 11
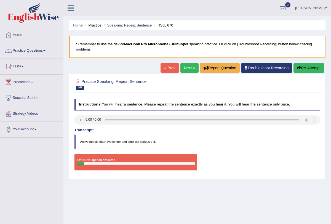
click at [188, 66] on link "Next »" at bounding box center [189, 67] width 18 height 9
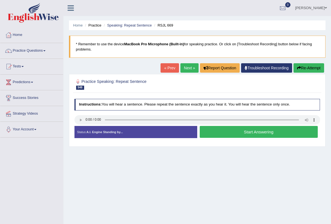
click at [185, 71] on link "Next »" at bounding box center [189, 67] width 18 height 9
click at [223, 128] on button "Start Answering" at bounding box center [259, 132] width 118 height 12
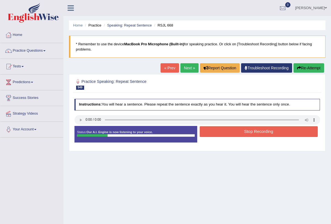
click at [239, 130] on button "Stop Recording" at bounding box center [259, 131] width 118 height 11
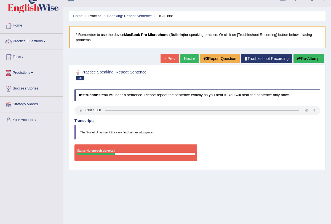
scroll to position [6, 0]
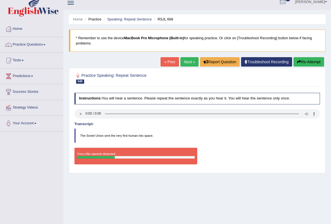
click at [184, 63] on link "Next »" at bounding box center [189, 61] width 18 height 9
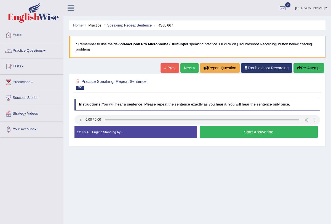
click at [189, 70] on link "Next »" at bounding box center [189, 67] width 18 height 9
click at [186, 66] on link "Next »" at bounding box center [189, 67] width 18 height 9
click at [231, 131] on button "Start Answering" at bounding box center [259, 132] width 118 height 12
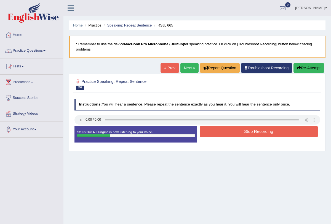
click at [231, 131] on button "Stop Recording" at bounding box center [259, 131] width 118 height 11
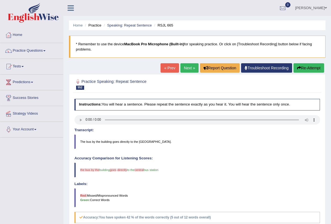
click at [186, 66] on link "Next »" at bounding box center [189, 67] width 18 height 9
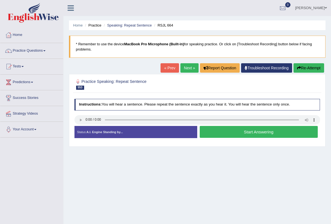
click at [237, 125] on div "Created with Highcharts 7.1.2 Great Too slow Too fast Time Speech pace meter: 0…" at bounding box center [259, 125] width 125 height 0
click at [235, 133] on button "Start Answering" at bounding box center [259, 132] width 118 height 12
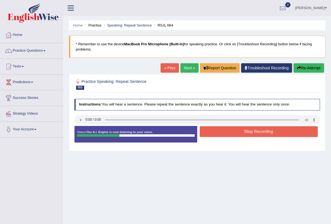
click at [234, 127] on button "Stop Recording" at bounding box center [259, 131] width 118 height 11
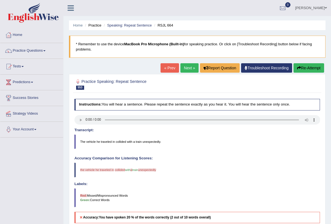
click at [184, 68] on link "Next »" at bounding box center [189, 67] width 18 height 9
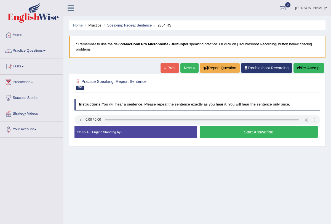
click at [180, 66] on link "Next »" at bounding box center [189, 67] width 18 height 9
click at [236, 133] on button "Start Answering" at bounding box center [259, 132] width 118 height 12
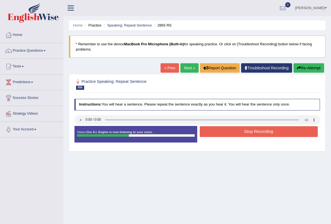
click at [237, 129] on button "Stop Recording" at bounding box center [259, 131] width 118 height 11
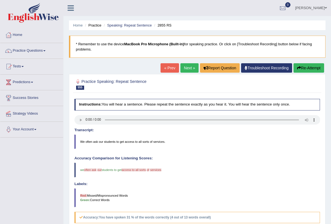
click at [188, 66] on link "Next »" at bounding box center [189, 67] width 18 height 9
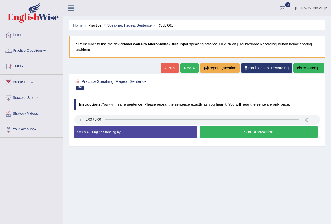
click at [262, 130] on button "Start Answering" at bounding box center [259, 132] width 118 height 12
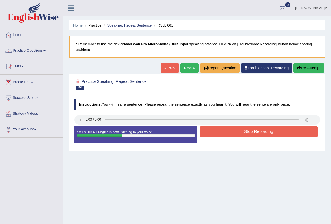
click at [186, 68] on link "Next »" at bounding box center [189, 67] width 18 height 9
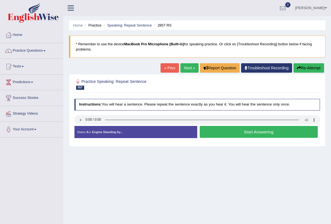
click at [227, 134] on button "Start Answering" at bounding box center [259, 132] width 118 height 12
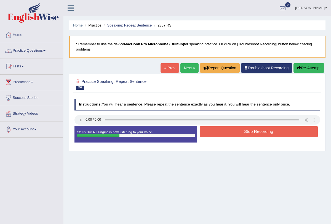
click at [227, 134] on button "Stop Recording" at bounding box center [259, 131] width 118 height 11
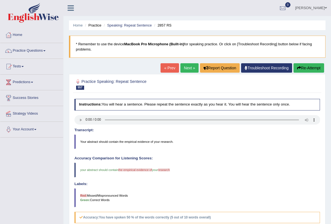
click at [185, 65] on link "Next »" at bounding box center [189, 67] width 18 height 9
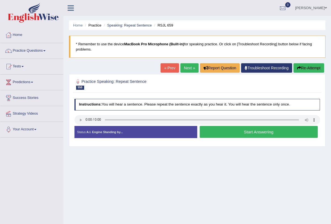
click at [185, 69] on link "Next »" at bounding box center [189, 67] width 18 height 9
click at [218, 129] on button "Start Answering" at bounding box center [259, 132] width 118 height 12
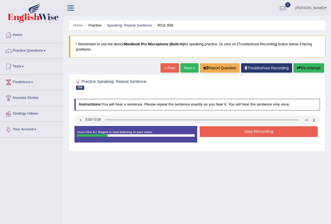
click at [227, 130] on button "Stop Recording" at bounding box center [259, 131] width 118 height 11
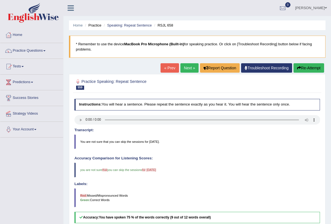
click at [185, 67] on link "Next »" at bounding box center [189, 67] width 18 height 9
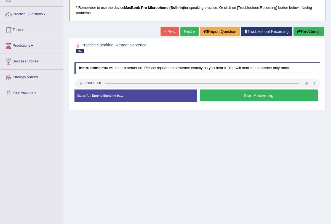
scroll to position [39, 0]
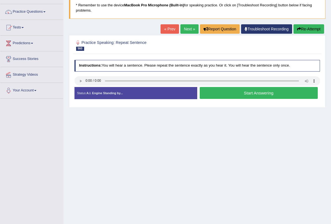
click at [232, 90] on button "Start Answering" at bounding box center [259, 93] width 118 height 12
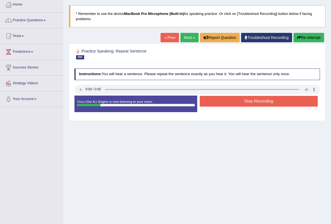
scroll to position [25, 0]
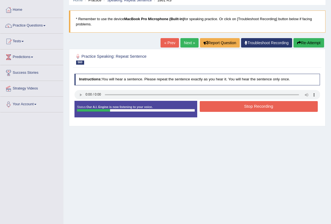
click at [234, 103] on button "Stop Recording" at bounding box center [259, 106] width 118 height 11
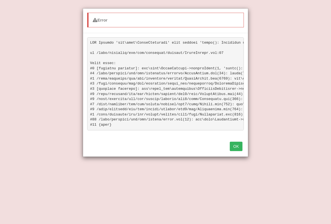
scroll to position [66, 0]
click at [237, 149] on button "OK" at bounding box center [236, 145] width 13 height 9
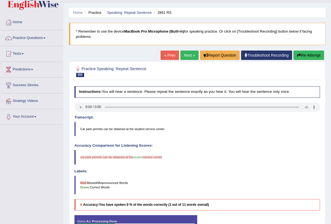
scroll to position [0, 0]
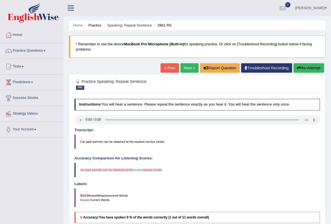
click at [183, 65] on link "Next »" at bounding box center [189, 67] width 18 height 9
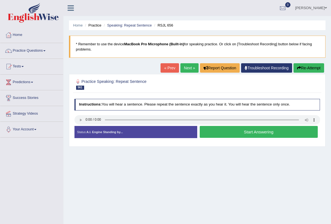
click at [186, 68] on link "Next »" at bounding box center [189, 67] width 18 height 9
click at [188, 68] on link "Next »" at bounding box center [189, 67] width 18 height 9
click at [186, 71] on link "Next »" at bounding box center [189, 67] width 18 height 9
click at [223, 131] on button "Start Answering" at bounding box center [259, 132] width 118 height 12
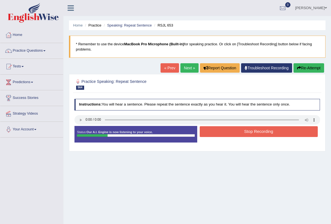
click at [225, 128] on button "Stop Recording" at bounding box center [259, 131] width 118 height 11
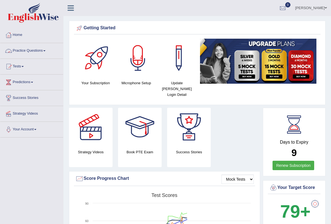
click at [45, 50] on span at bounding box center [44, 50] width 2 height 1
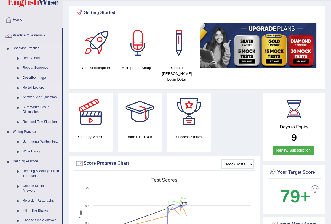
scroll to position [16, 0]
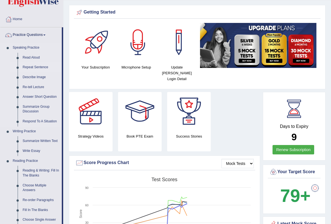
click at [45, 66] on link "Repeat Sentence" at bounding box center [41, 67] width 42 height 10
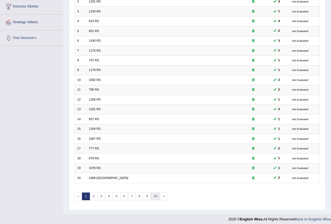
click at [152, 192] on link "10" at bounding box center [156, 196] width 10 height 8
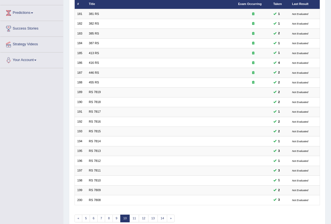
scroll to position [91, 0]
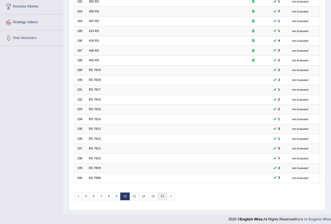
click at [159, 192] on link "14" at bounding box center [162, 196] width 10 height 8
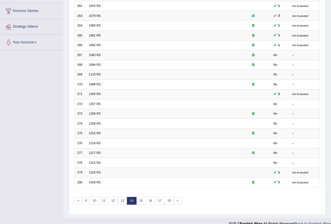
scroll to position [91, 0]
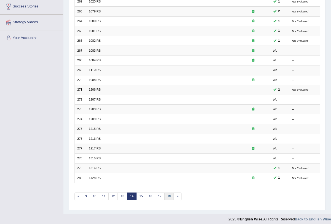
click at [166, 193] on link "18" at bounding box center [169, 196] width 10 height 8
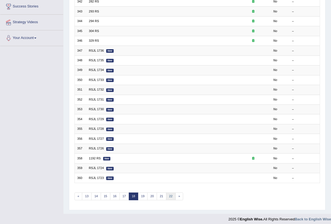
click at [166, 193] on link "22" at bounding box center [171, 196] width 10 height 8
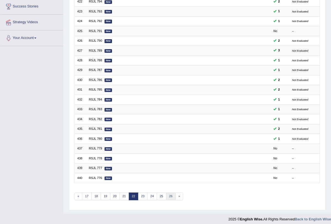
click at [166, 192] on link "26" at bounding box center [171, 196] width 10 height 8
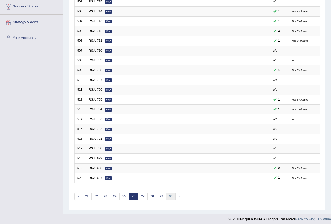
click at [166, 192] on link "30" at bounding box center [171, 196] width 10 height 8
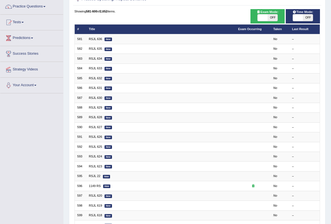
scroll to position [91, 0]
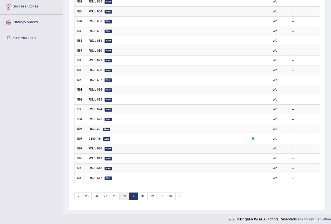
click at [121, 195] on link "29" at bounding box center [124, 196] width 10 height 8
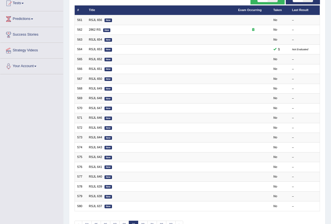
scroll to position [71, 0]
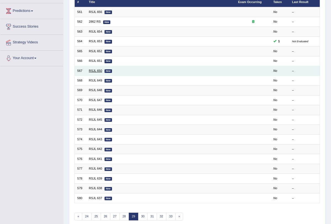
click at [98, 69] on link "RSJL 650" at bounding box center [95, 70] width 13 height 3
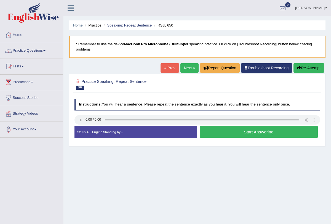
click at [248, 129] on button "Start Answering" at bounding box center [259, 132] width 118 height 12
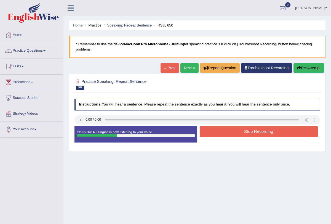
click at [248, 129] on button "Stop Recording" at bounding box center [259, 131] width 118 height 11
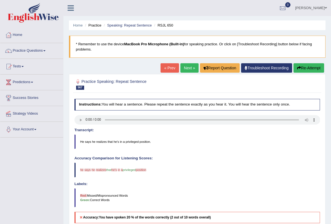
click at [186, 64] on link "Next »" at bounding box center [189, 67] width 18 height 9
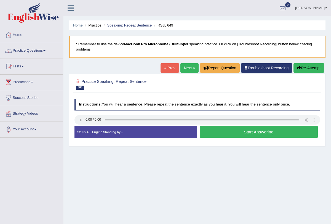
click at [231, 133] on button "Start Answering" at bounding box center [259, 132] width 118 height 12
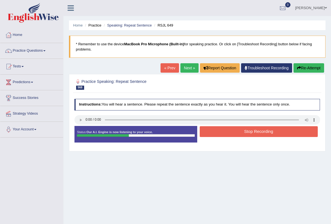
click at [241, 129] on button "Stop Recording" at bounding box center [259, 131] width 118 height 11
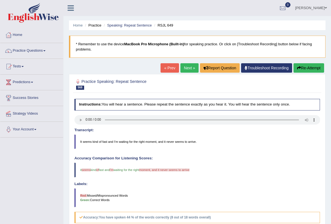
click at [190, 66] on link "Next »" at bounding box center [189, 67] width 18 height 9
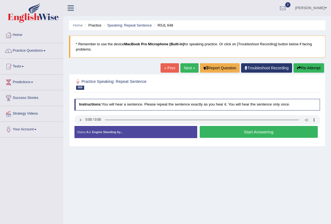
click at [235, 132] on button "Start Answering" at bounding box center [259, 132] width 118 height 12
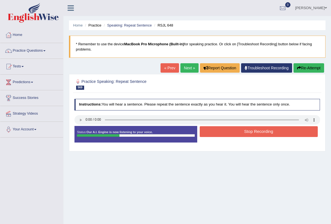
click at [238, 131] on button "Stop Recording" at bounding box center [259, 131] width 118 height 11
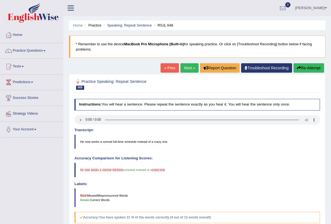
click at [189, 68] on link "Next »" at bounding box center [189, 67] width 18 height 9
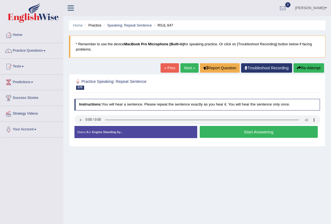
click at [256, 129] on button "Start Answering" at bounding box center [259, 132] width 118 height 12
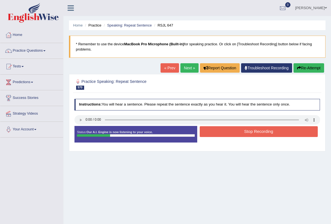
click at [256, 129] on button "Stop Recording" at bounding box center [259, 131] width 118 height 11
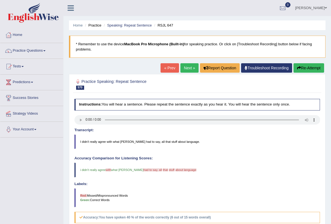
click at [181, 66] on link "Next »" at bounding box center [189, 67] width 18 height 9
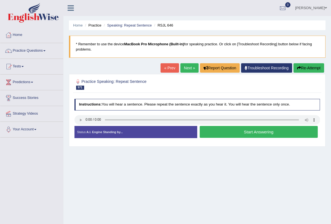
click at [240, 133] on button "Start Answering" at bounding box center [259, 132] width 118 height 12
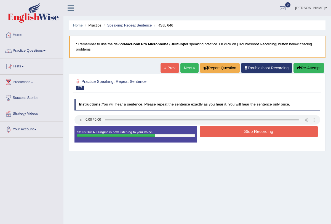
click at [243, 129] on button "Stop Recording" at bounding box center [259, 131] width 118 height 11
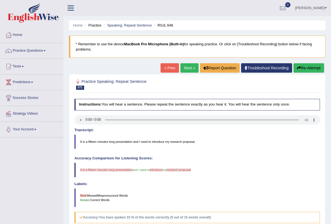
click at [187, 66] on link "Next »" at bounding box center [189, 67] width 18 height 9
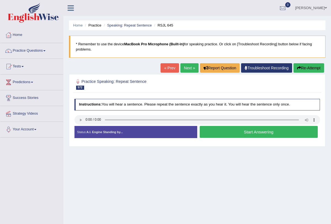
click at [239, 131] on button "Start Answering" at bounding box center [259, 132] width 118 height 12
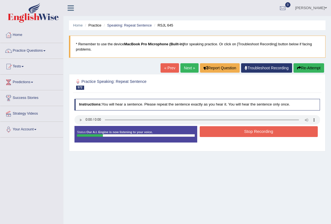
click at [239, 131] on button "Stop Recording" at bounding box center [259, 131] width 118 height 11
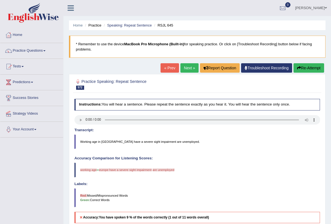
click at [301, 69] on button "Re-Attempt" at bounding box center [308, 67] width 31 height 9
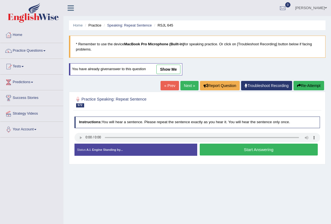
click at [242, 148] on button "Start Answering" at bounding box center [259, 149] width 118 height 12
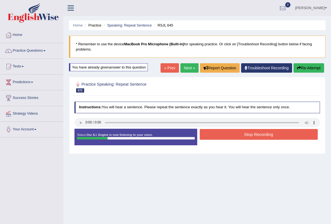
click at [258, 131] on button "Stop Recording" at bounding box center [259, 134] width 118 height 11
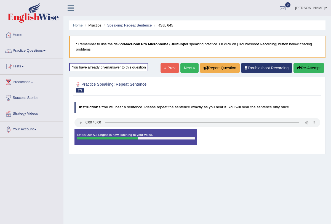
click at [183, 69] on link "Next »" at bounding box center [189, 67] width 18 height 9
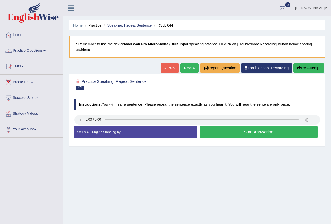
click at [245, 130] on button "Start Answering" at bounding box center [259, 132] width 118 height 12
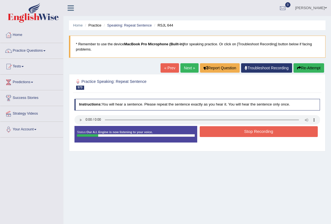
click at [245, 130] on button "Stop Recording" at bounding box center [259, 131] width 118 height 11
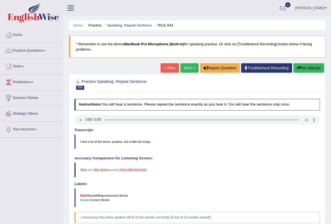
click at [187, 71] on link "Next »" at bounding box center [189, 67] width 18 height 9
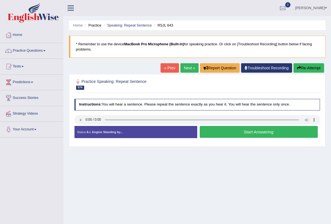
click at [243, 130] on button "Start Answering" at bounding box center [259, 132] width 118 height 12
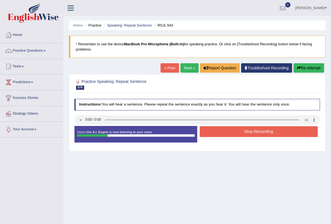
click at [243, 130] on button "Stop Recording" at bounding box center [259, 131] width 118 height 11
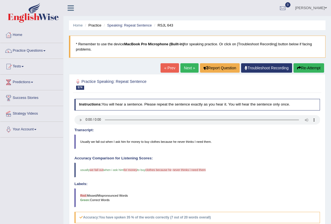
click at [184, 67] on link "Next »" at bounding box center [189, 67] width 18 height 9
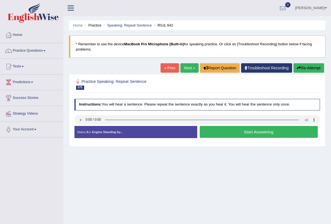
click at [243, 132] on button "Start Answering" at bounding box center [259, 132] width 118 height 12
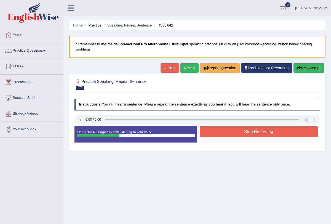
click at [243, 132] on button "Stop Recording" at bounding box center [259, 131] width 118 height 11
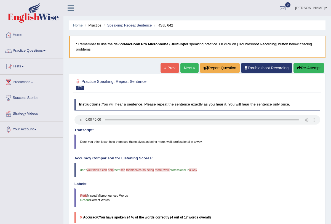
click at [184, 71] on link "Next »" at bounding box center [189, 67] width 18 height 9
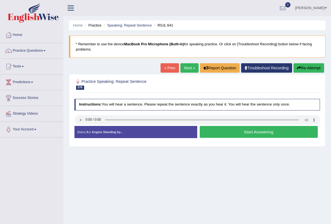
click at [237, 130] on button "Start Answering" at bounding box center [259, 132] width 118 height 12
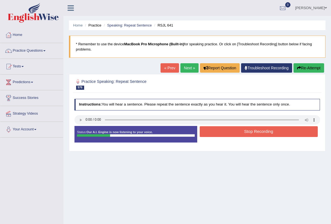
click at [237, 130] on button "Stop Recording" at bounding box center [259, 131] width 118 height 11
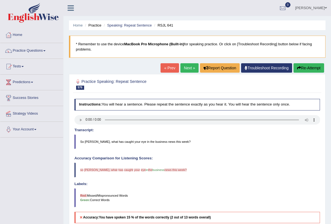
click at [188, 71] on link "Next »" at bounding box center [189, 67] width 18 height 9
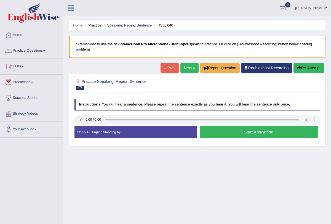
click at [242, 131] on button "Start Answering" at bounding box center [259, 132] width 118 height 12
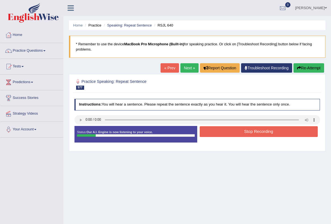
click at [242, 131] on button "Stop Recording" at bounding box center [259, 131] width 118 height 11
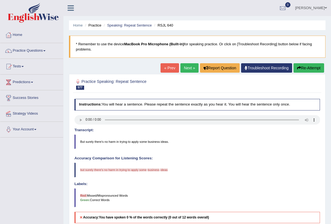
click at [191, 65] on link "Next »" at bounding box center [189, 67] width 18 height 9
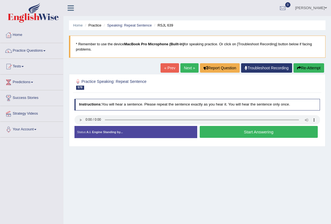
click at [221, 132] on button "Start Answering" at bounding box center [259, 132] width 118 height 12
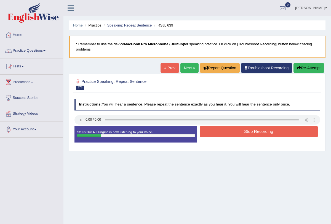
click at [221, 132] on button "Stop Recording" at bounding box center [259, 131] width 118 height 11
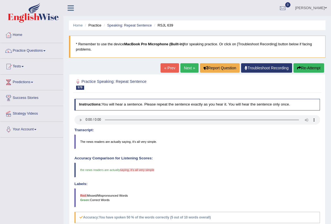
click at [188, 68] on link "Next »" at bounding box center [189, 67] width 18 height 9
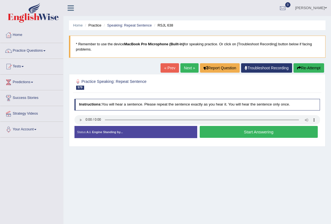
click at [185, 67] on link "Next »" at bounding box center [189, 67] width 18 height 9
click at [253, 132] on button "Start Answering" at bounding box center [259, 132] width 118 height 12
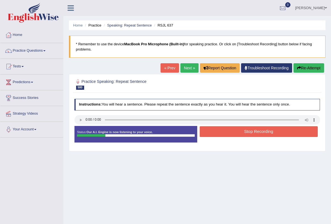
click at [253, 132] on button "Stop Recording" at bounding box center [259, 131] width 118 height 11
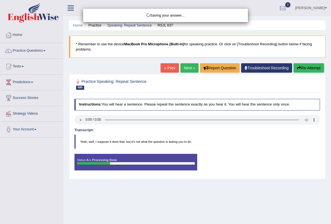
click at [184, 68] on div "Saving your answer..." at bounding box center [165, 112] width 331 height 224
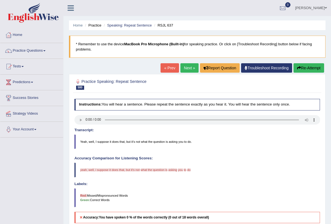
click at [184, 68] on link "Next »" at bounding box center [189, 67] width 18 height 9
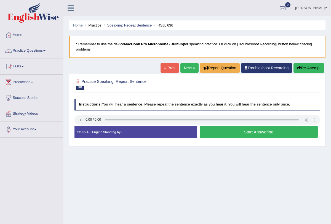
click at [184, 67] on link "Next »" at bounding box center [189, 67] width 18 height 9
click at [187, 68] on link "Next »" at bounding box center [189, 67] width 18 height 9
click at [234, 131] on button "Start Answering" at bounding box center [259, 132] width 118 height 12
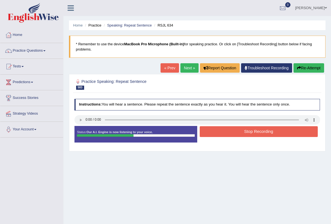
click at [235, 132] on button "Stop Recording" at bounding box center [259, 131] width 118 height 11
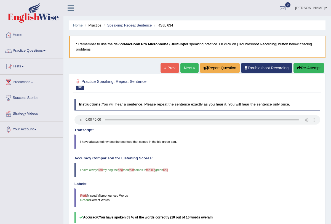
click at [185, 71] on link "Next »" at bounding box center [189, 67] width 18 height 9
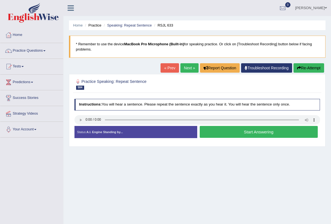
click at [226, 133] on button "Start Answering" at bounding box center [259, 132] width 118 height 12
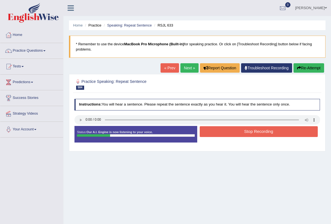
click at [226, 133] on button "Stop Recording" at bounding box center [259, 131] width 118 height 11
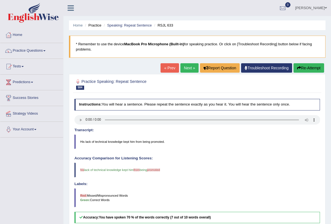
click at [193, 65] on link "Next »" at bounding box center [189, 67] width 18 height 9
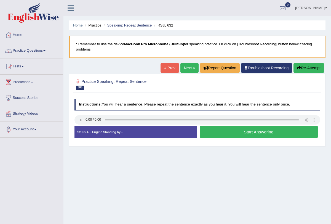
click at [235, 127] on button "Start Answering" at bounding box center [259, 132] width 118 height 12
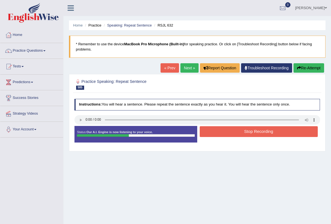
click at [236, 130] on button "Stop Recording" at bounding box center [259, 131] width 118 height 11
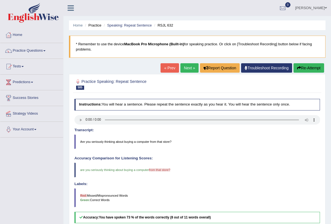
click at [187, 68] on link "Next »" at bounding box center [189, 67] width 18 height 9
